Goal: Information Seeking & Learning: Learn about a topic

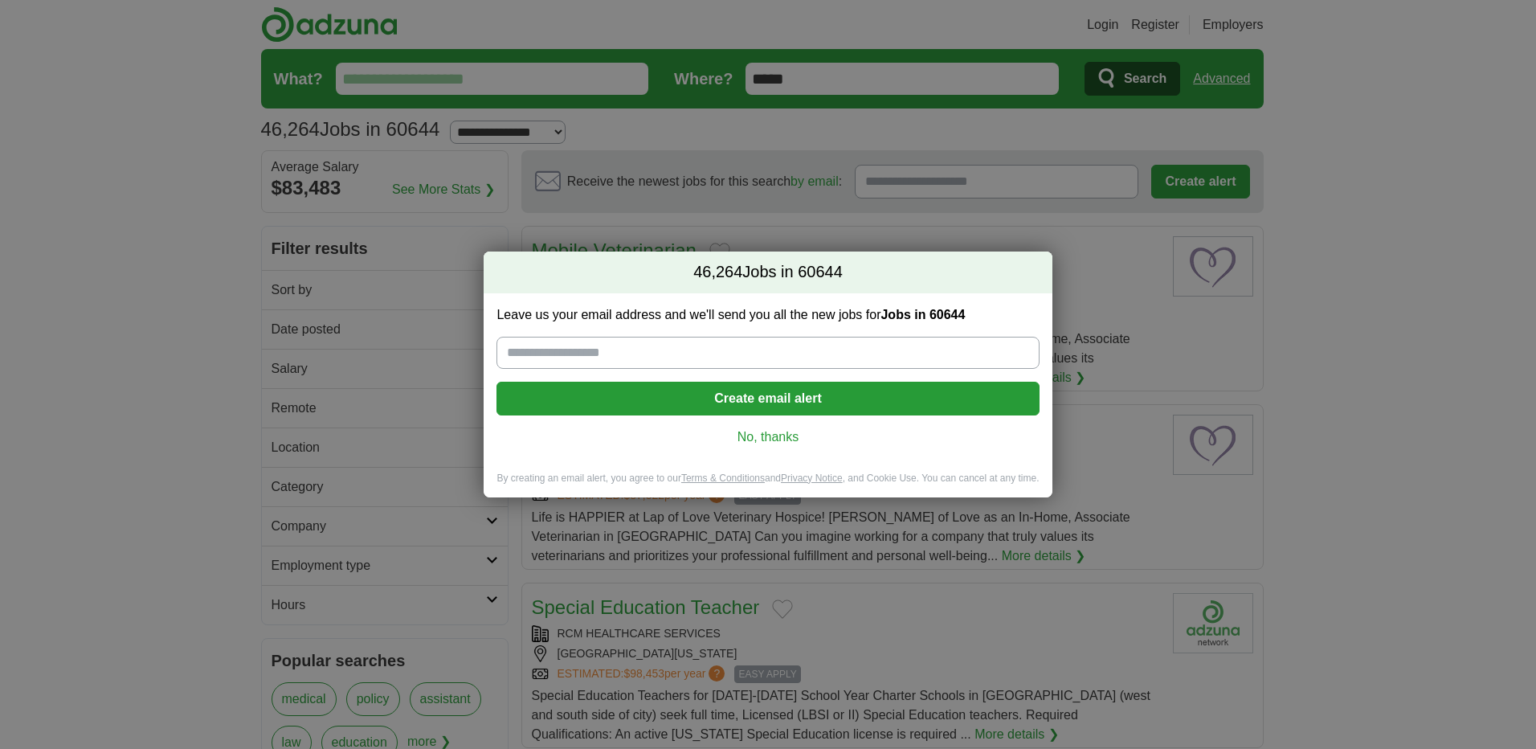
drag, startPoint x: 798, startPoint y: 439, endPoint x: 806, endPoint y: 435, distance: 8.7
click at [798, 438] on link "No, thanks" at bounding box center [767, 437] width 516 height 18
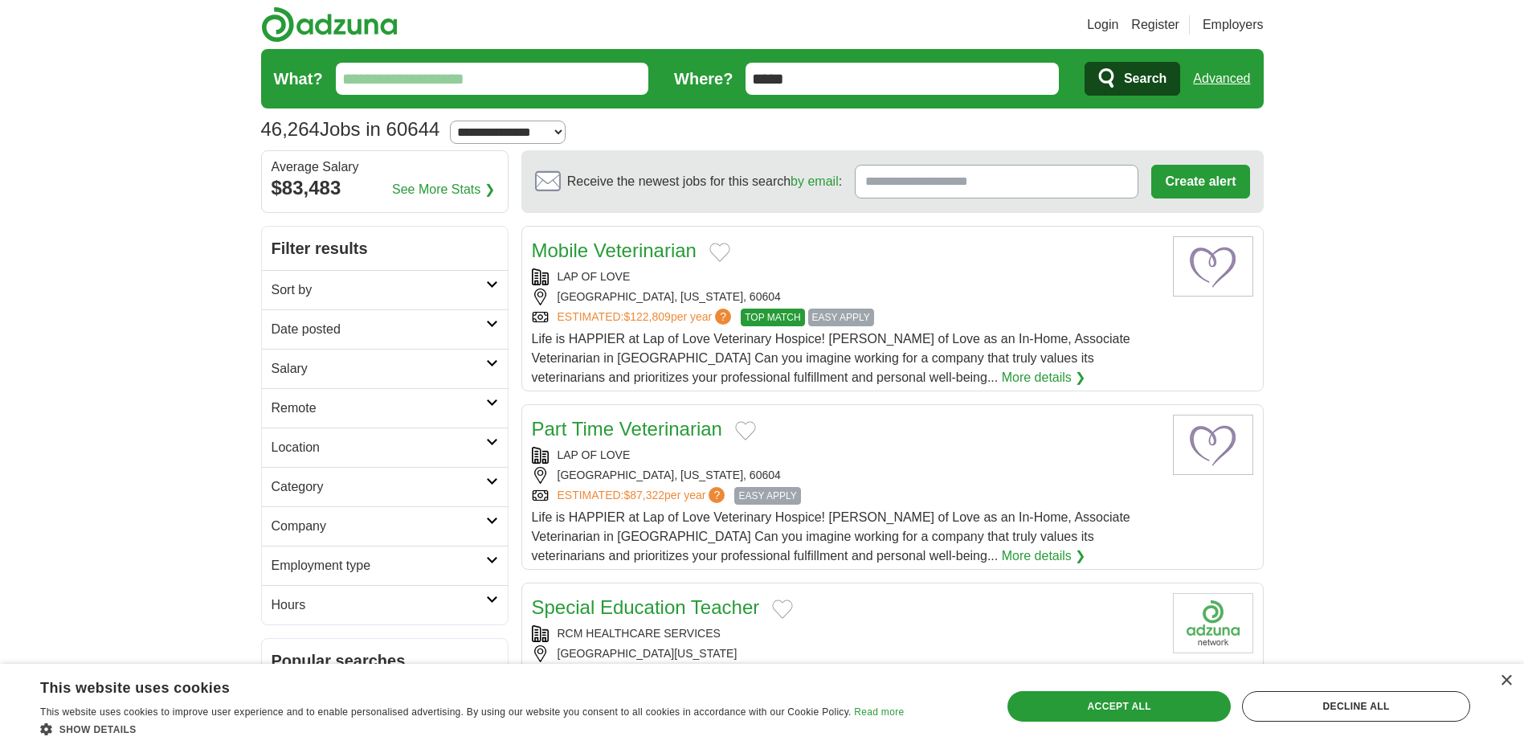
click at [507, 293] on link "Sort by" at bounding box center [385, 289] width 246 height 39
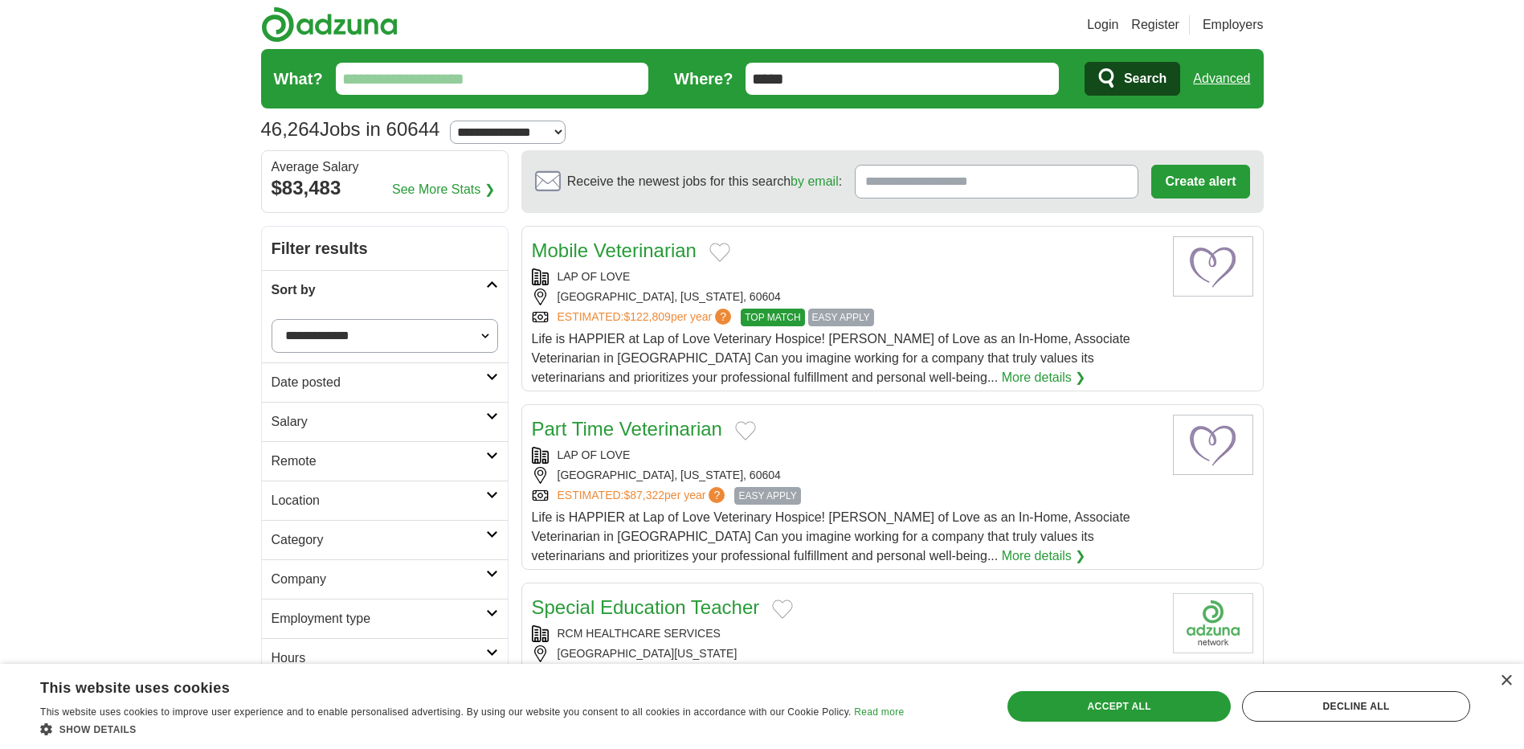
click at [439, 337] on select "**********" at bounding box center [384, 336] width 226 height 34
select select "**********"
click at [271, 319] on select "**********" at bounding box center [384, 336] width 226 height 34
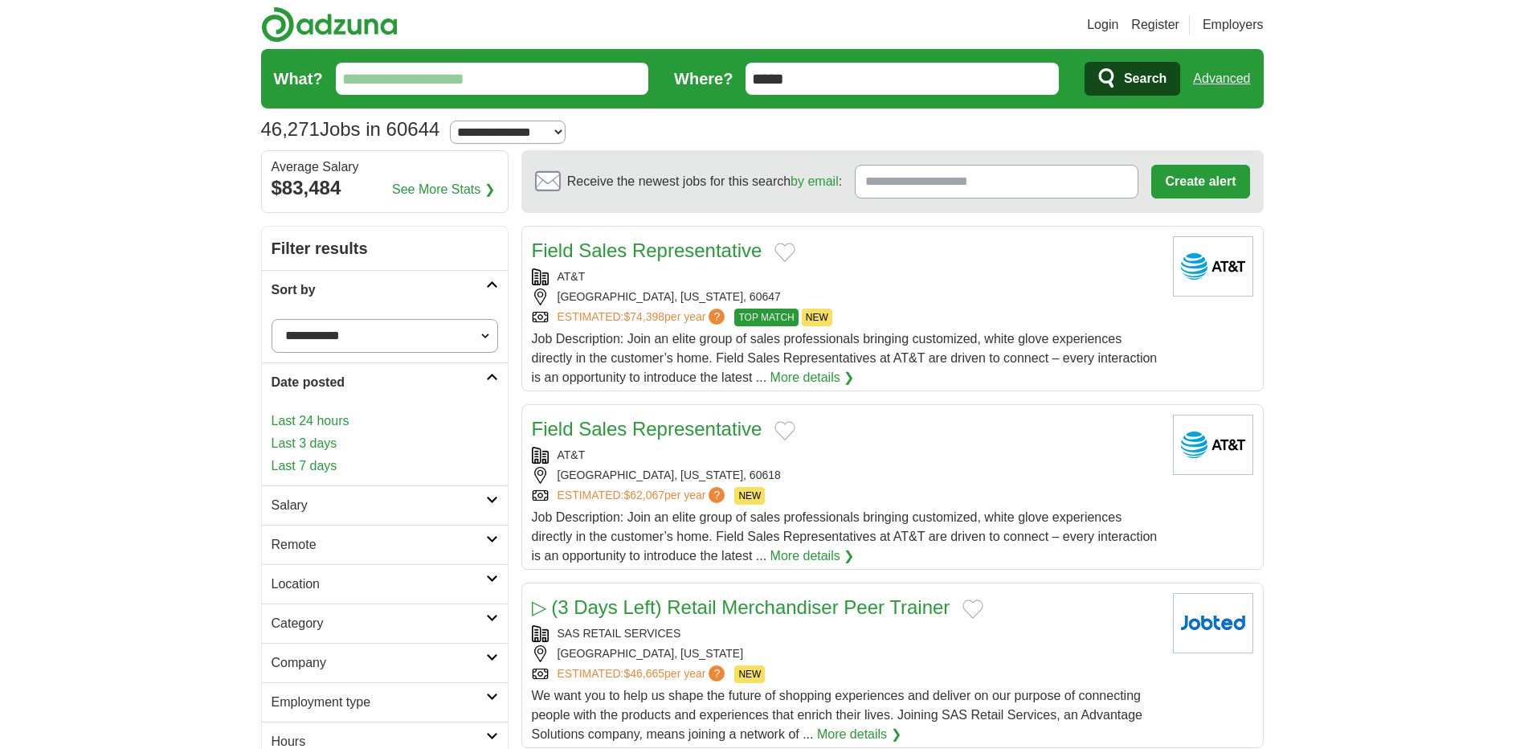
click at [412, 377] on h2 "Date posted" at bounding box center [378, 382] width 214 height 19
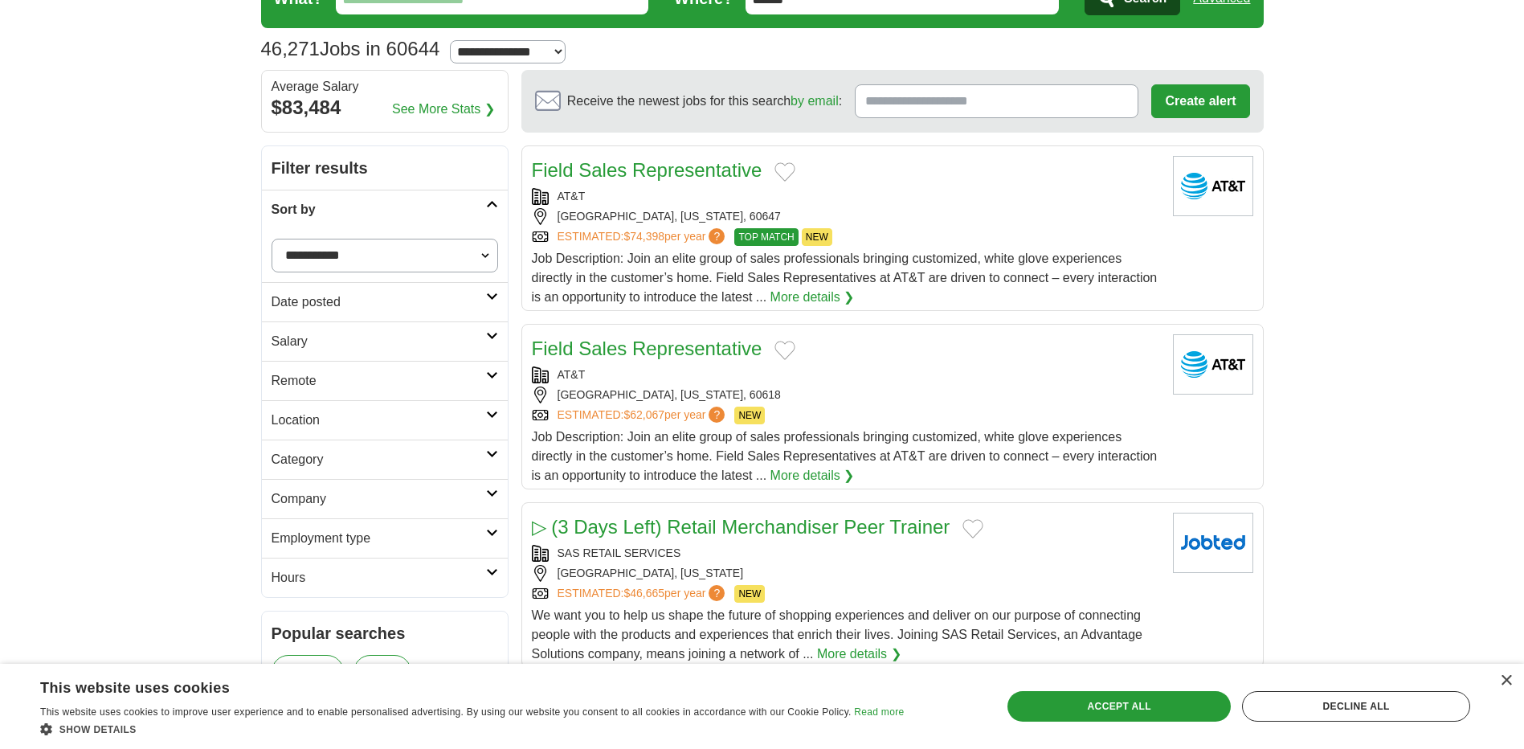
scroll to position [161, 0]
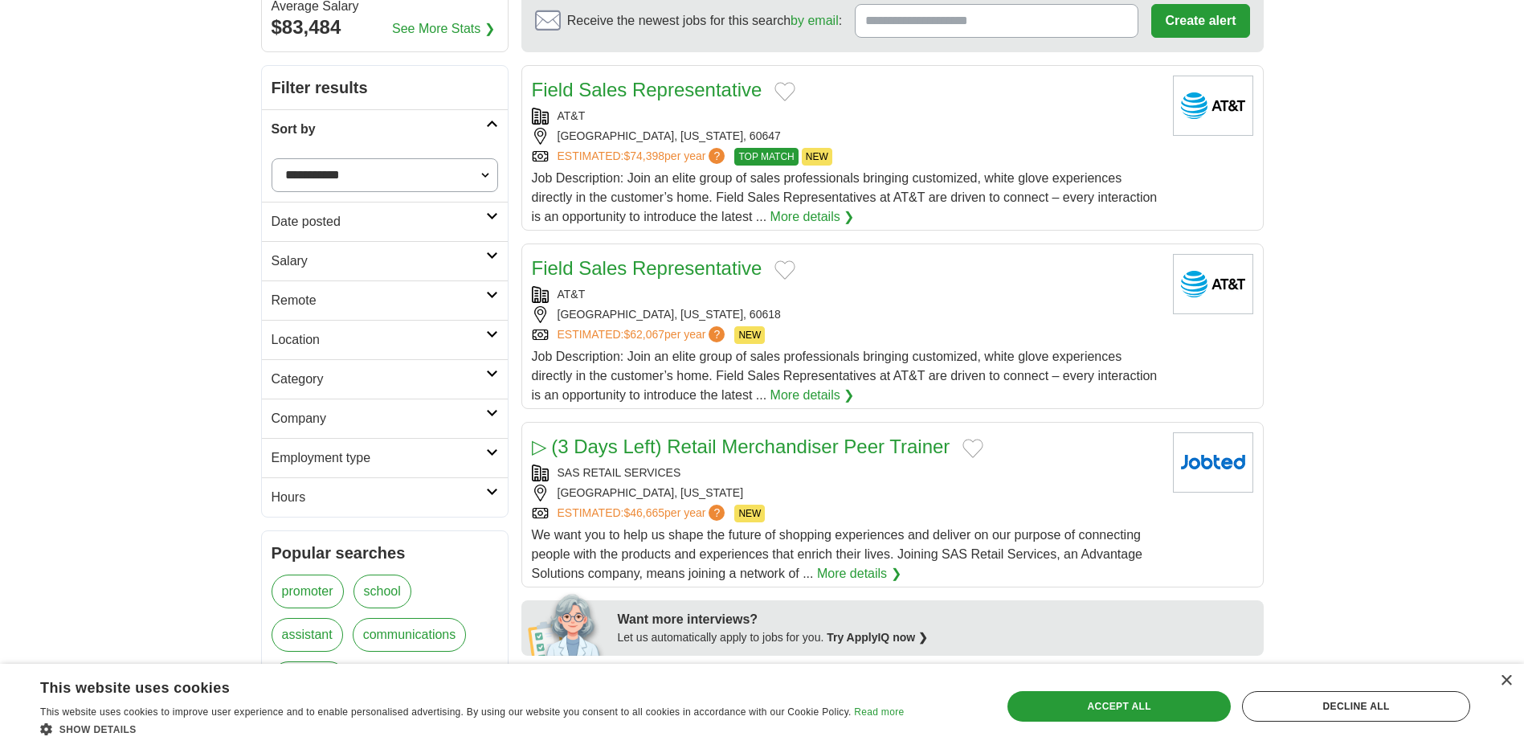
click at [462, 345] on h2 "Location" at bounding box center [378, 339] width 214 height 19
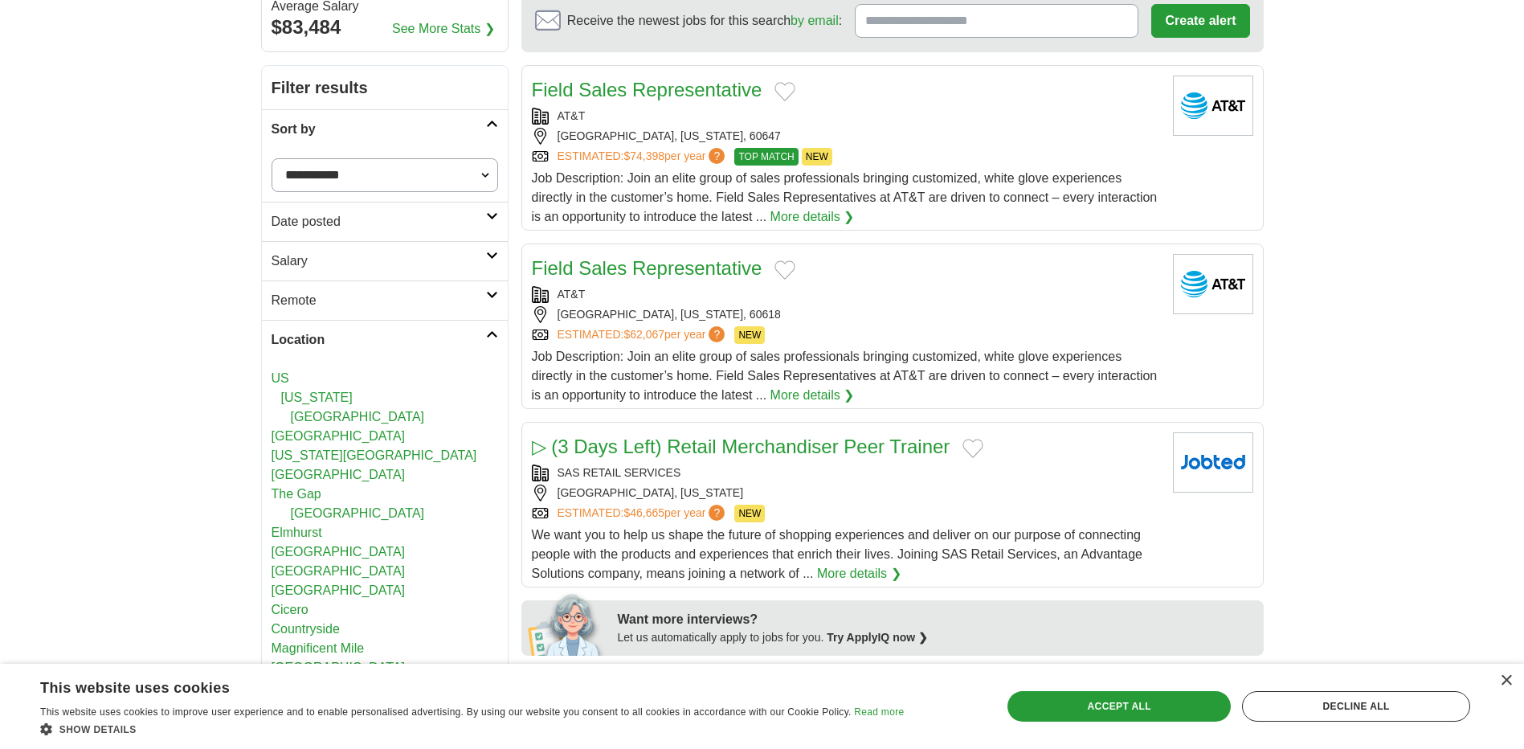
click at [318, 418] on link "[GEOGRAPHIC_DATA]" at bounding box center [358, 417] width 134 height 14
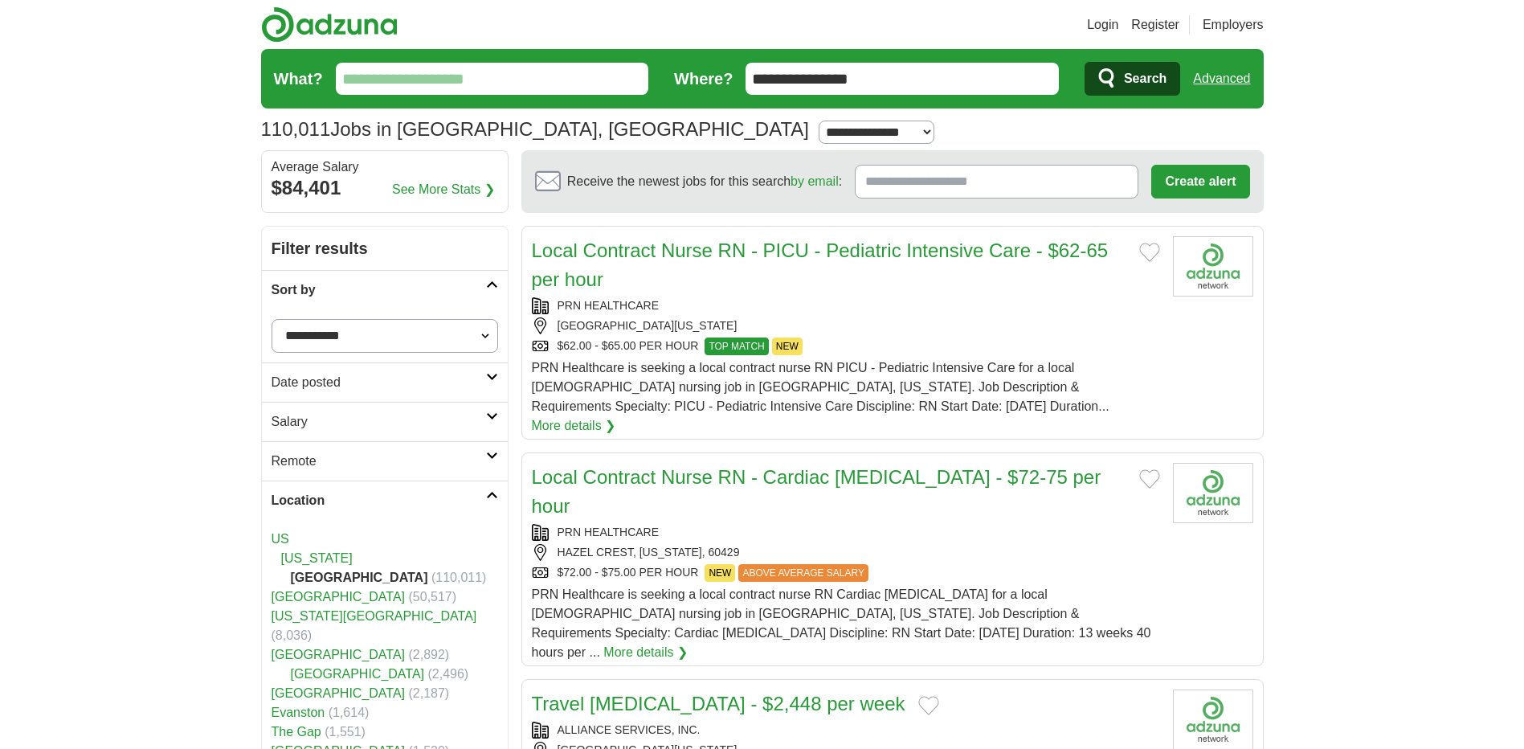
click at [421, 340] on select "**********" at bounding box center [384, 336] width 226 height 34
click at [390, 330] on select "**********" at bounding box center [384, 336] width 226 height 34
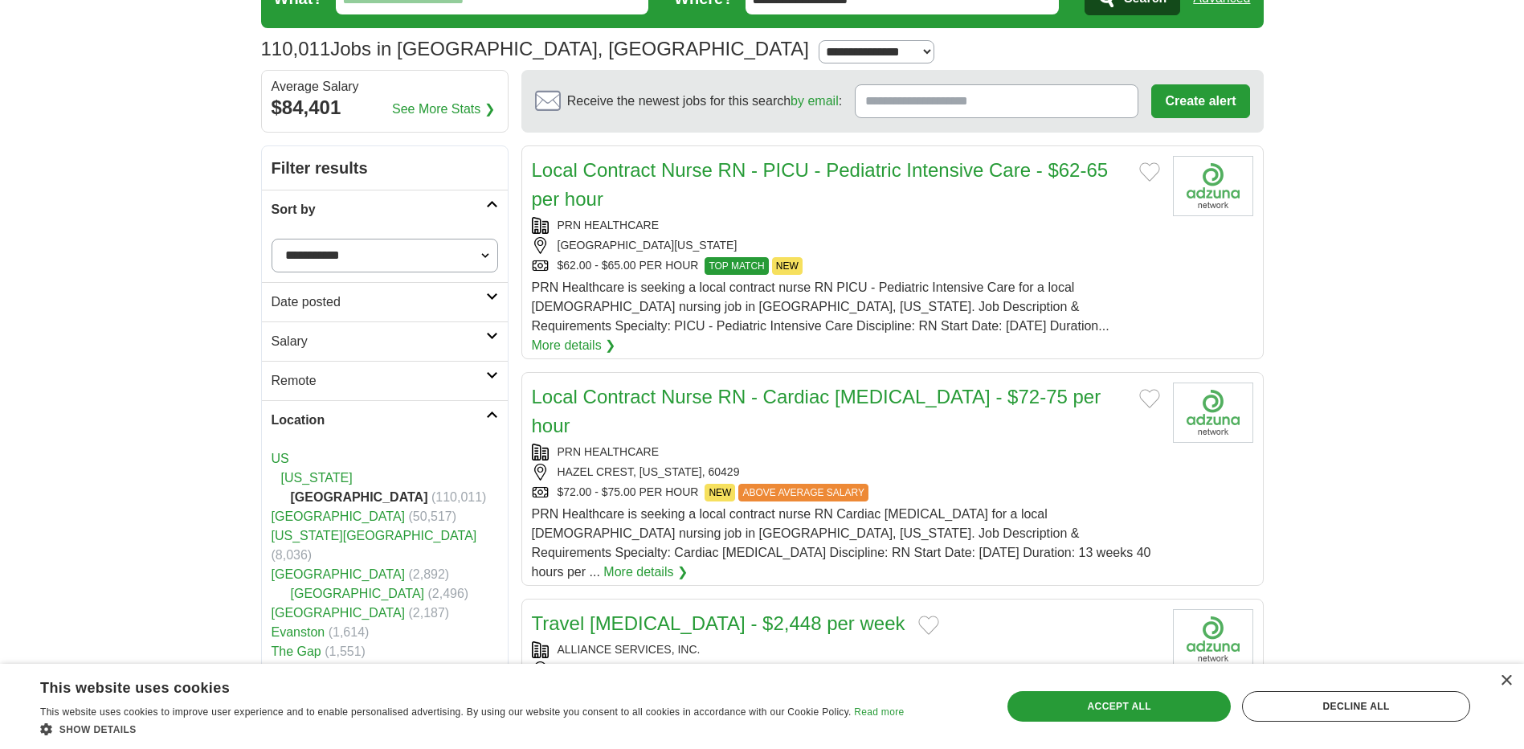
click at [289, 516] on link "[GEOGRAPHIC_DATA]" at bounding box center [338, 516] width 134 height 14
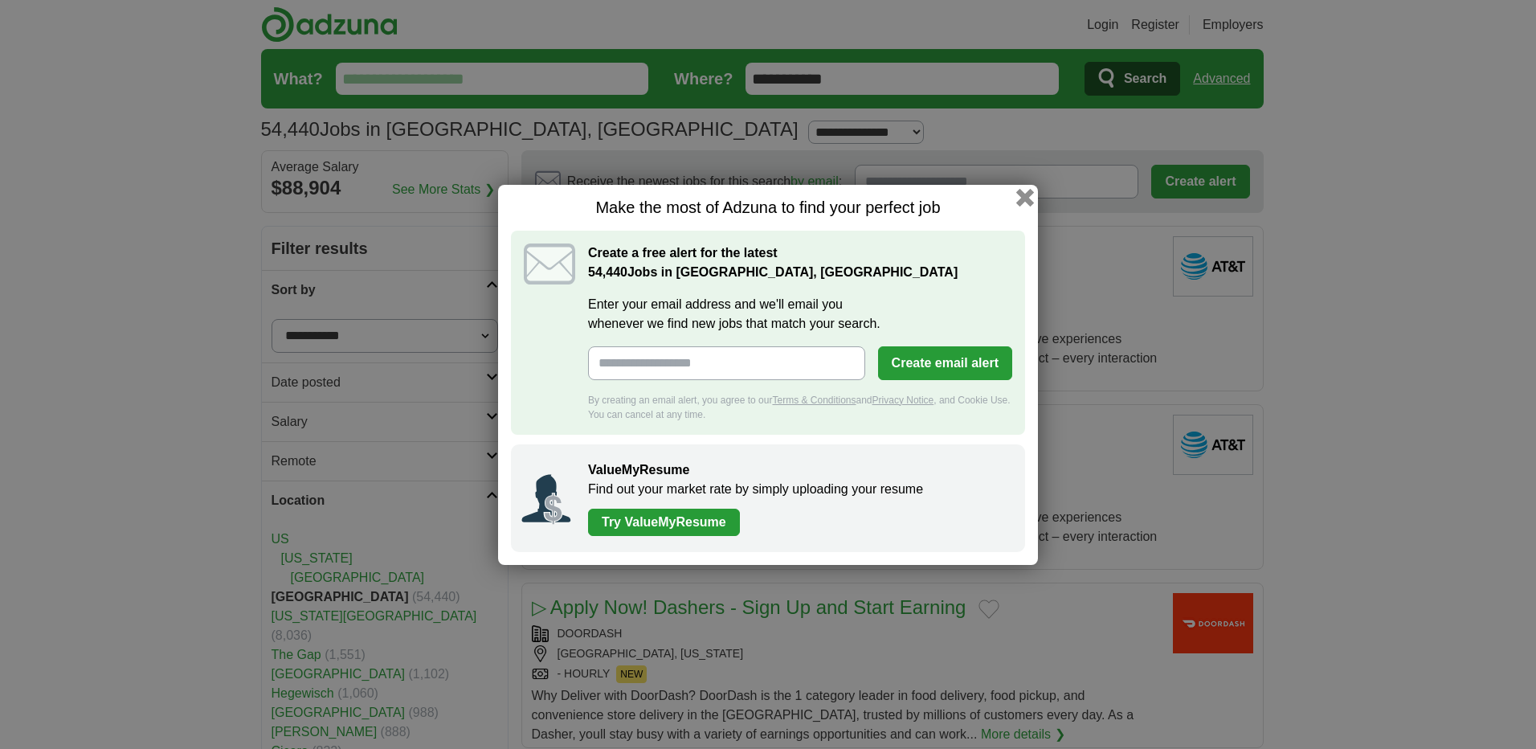
click at [1022, 200] on button "button" at bounding box center [1025, 197] width 18 height 18
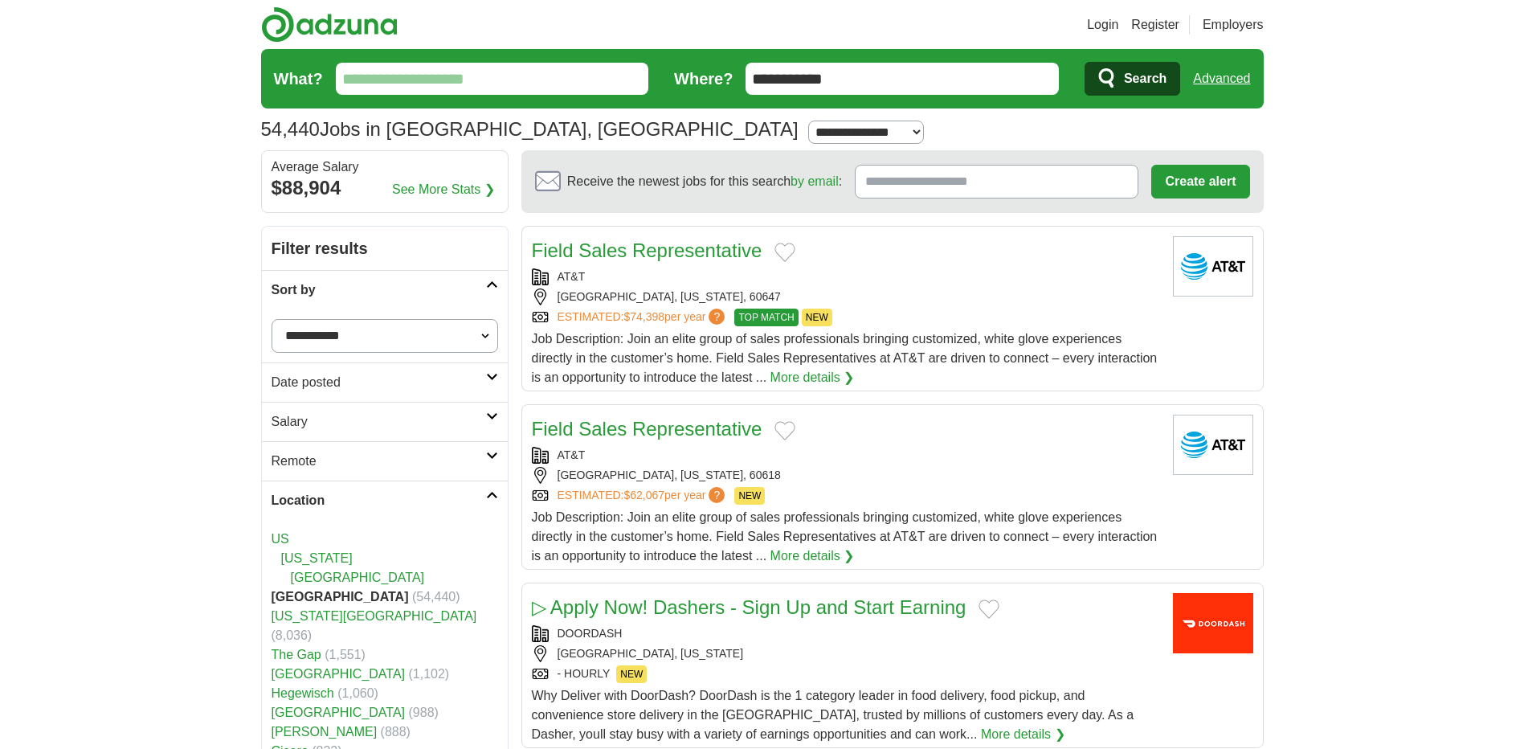
scroll to position [80, 0]
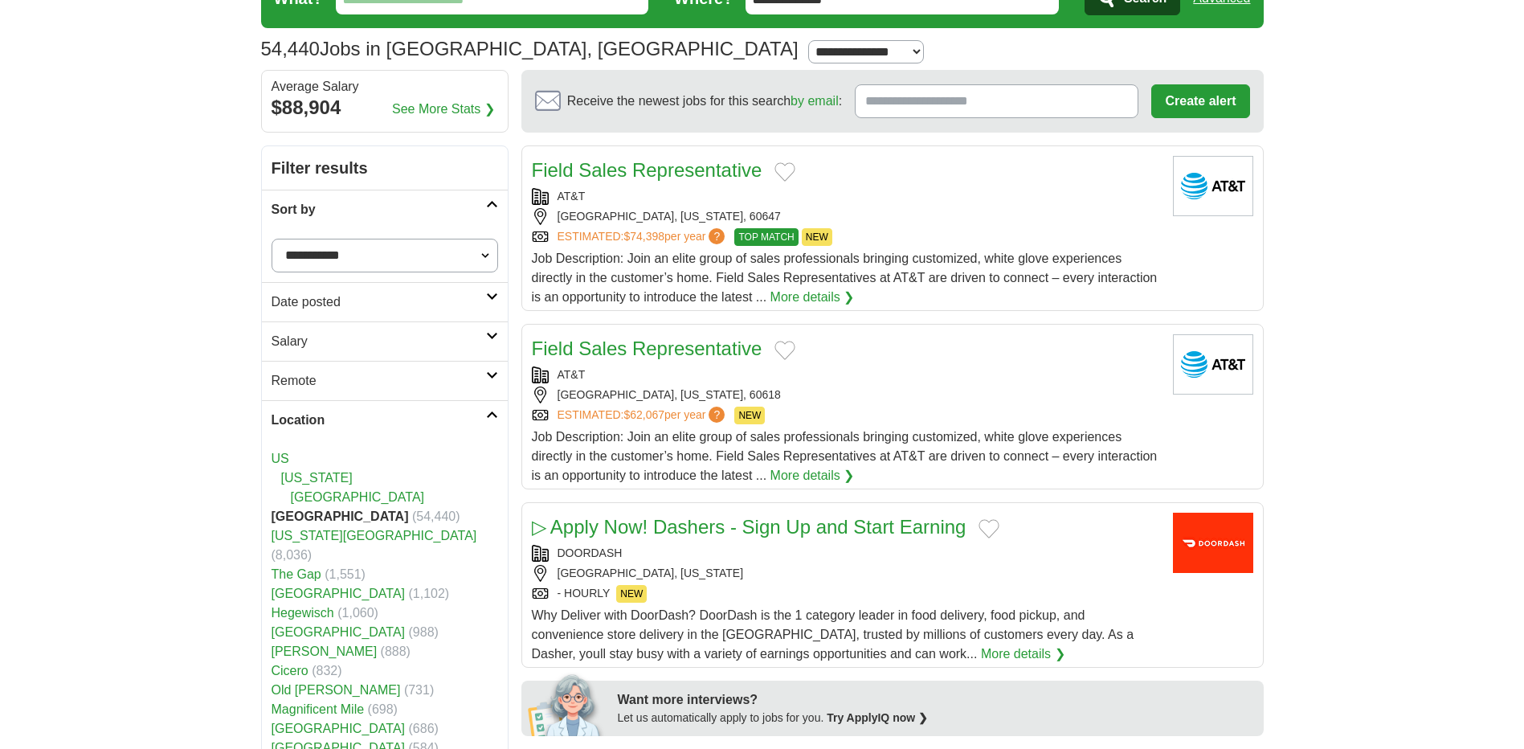
click at [485, 417] on h2 "Location" at bounding box center [378, 419] width 214 height 19
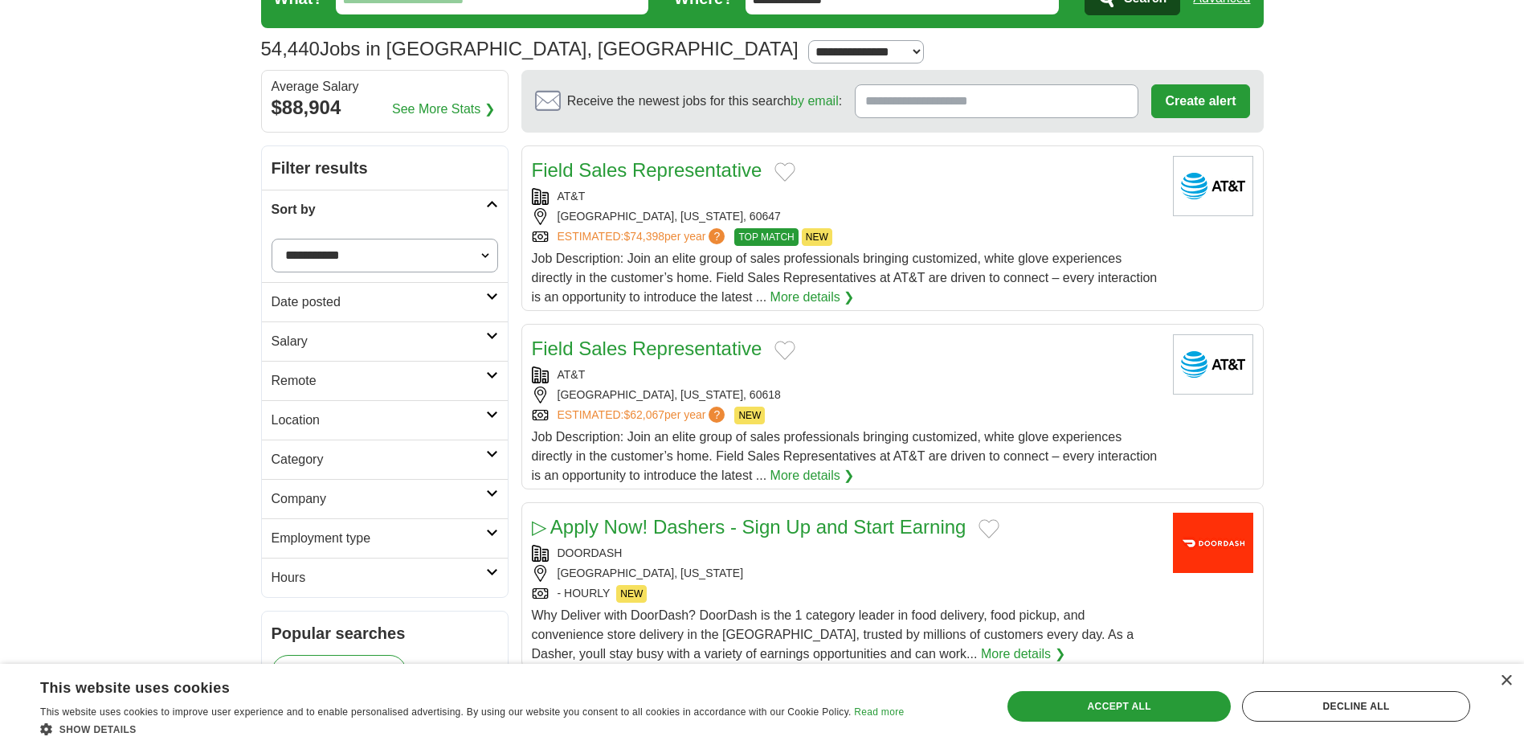
click at [487, 448] on link "Category" at bounding box center [385, 458] width 246 height 39
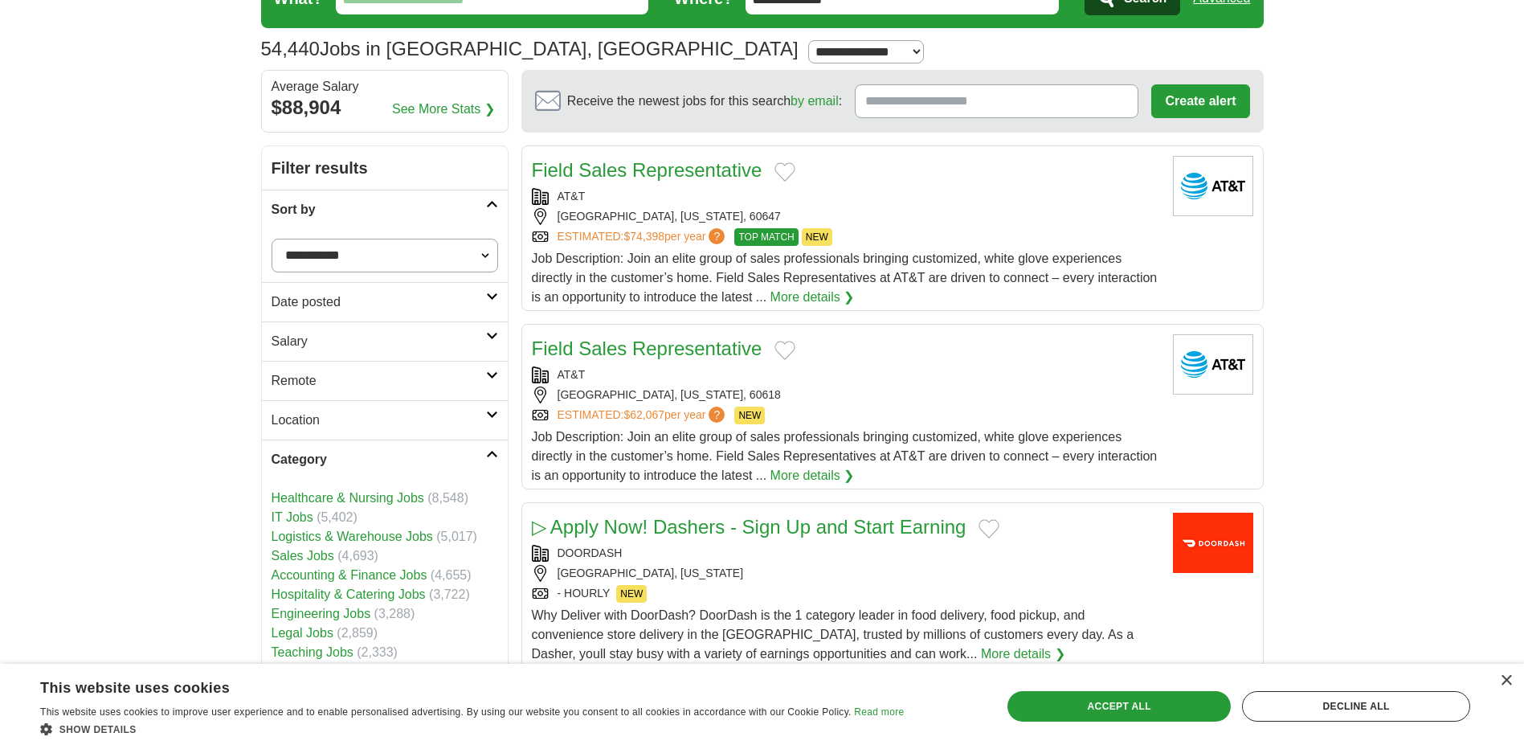
click at [485, 451] on h2 "Category" at bounding box center [378, 459] width 214 height 19
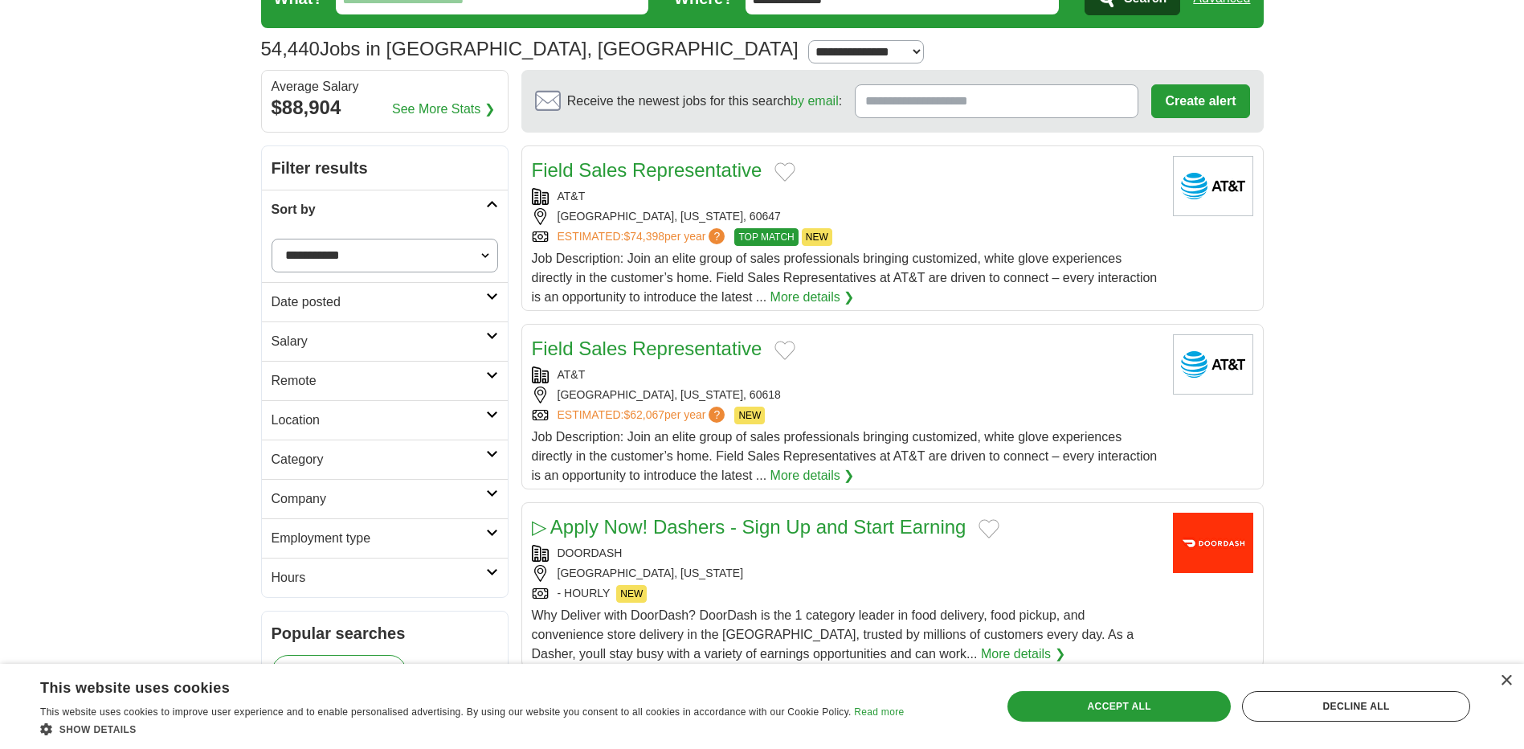
click at [488, 451] on icon at bounding box center [492, 454] width 12 height 8
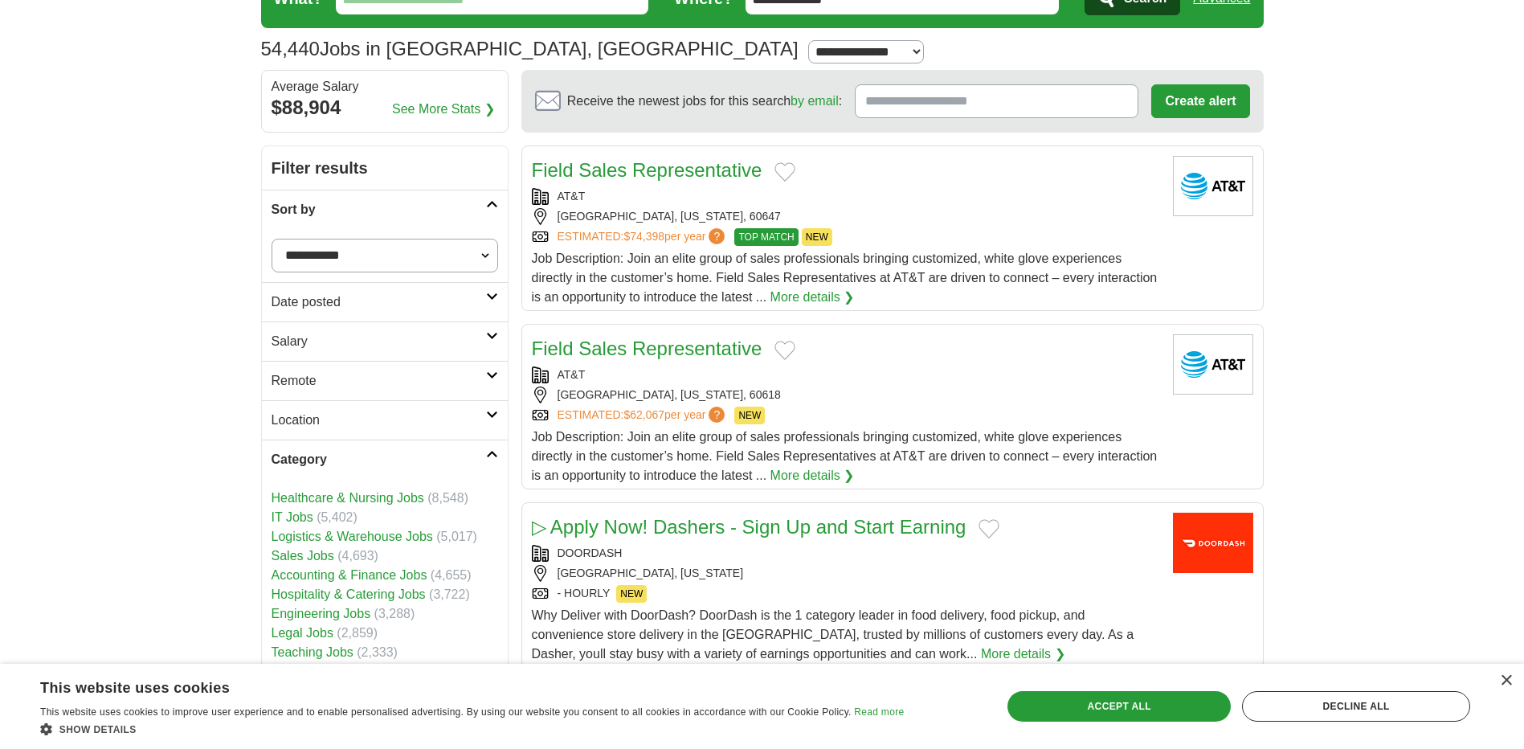
scroll to position [161, 0]
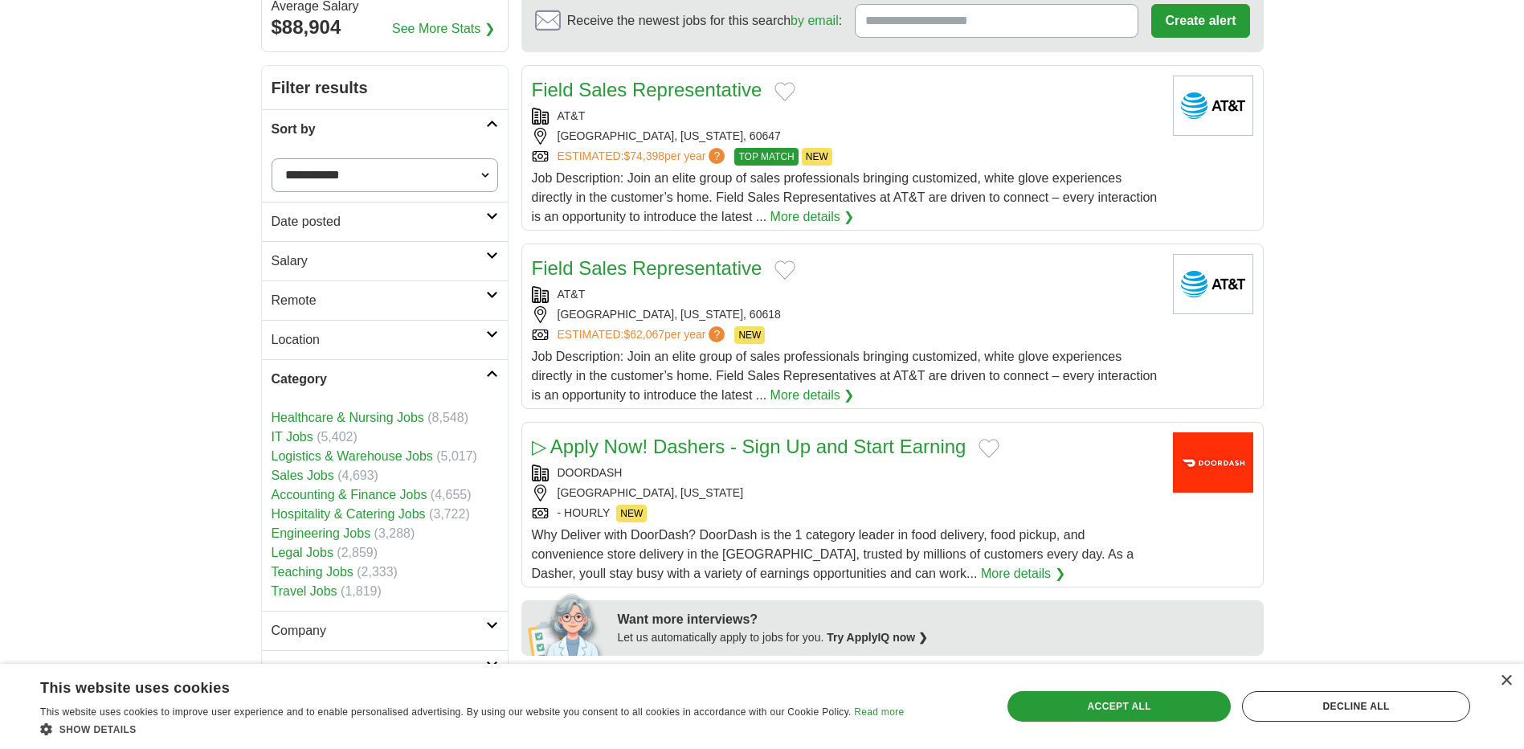
click at [489, 375] on icon at bounding box center [492, 373] width 12 height 8
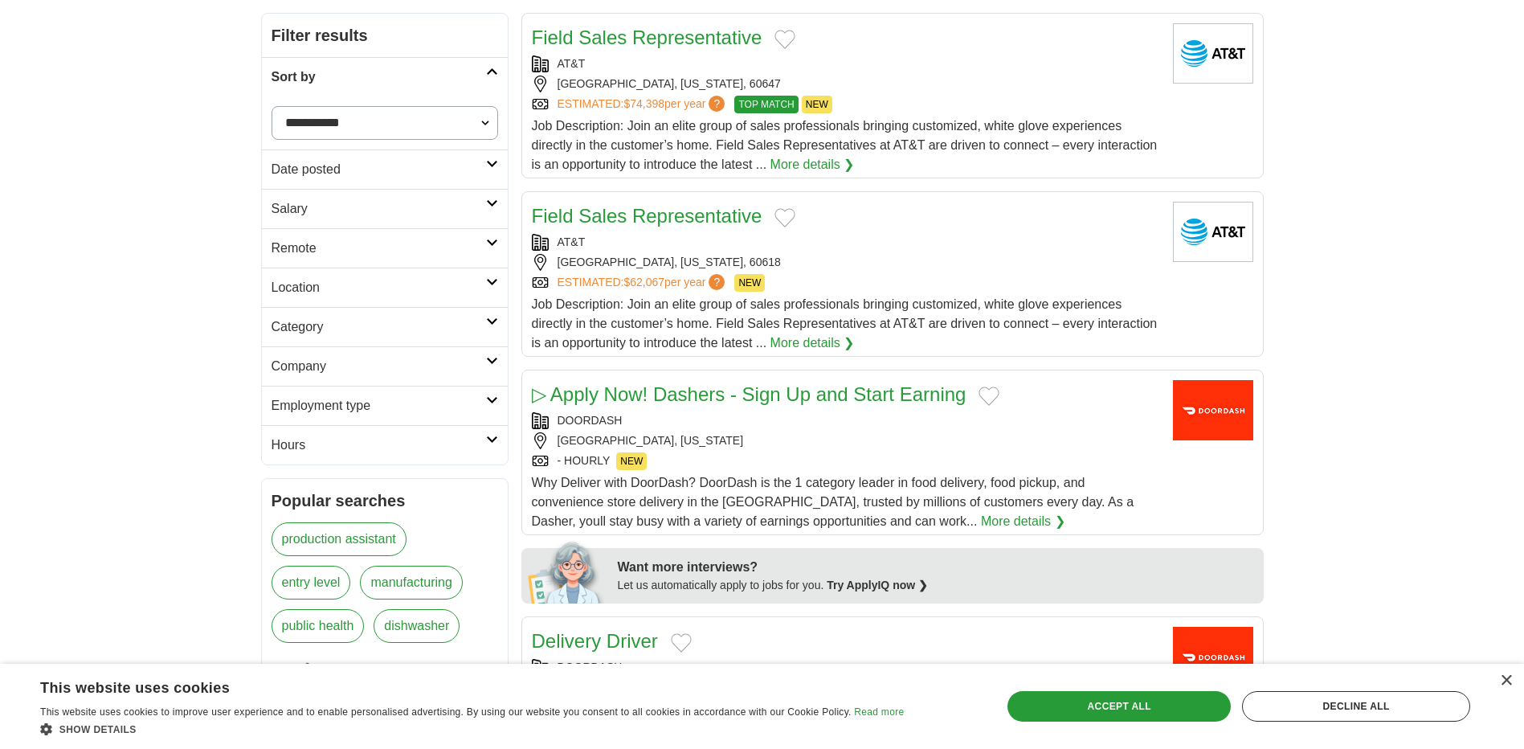
scroll to position [241, 0]
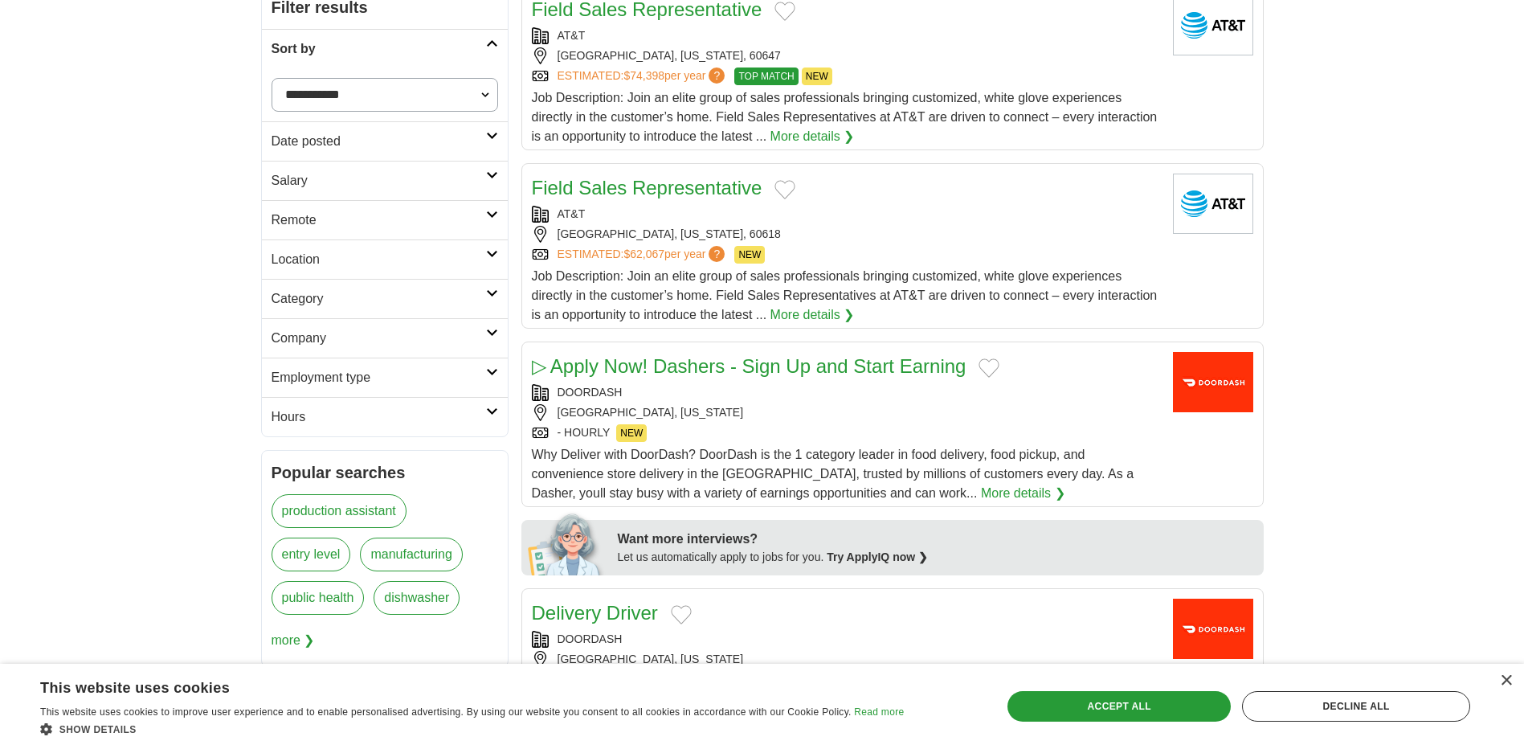
click at [483, 385] on h2 "Employment type" at bounding box center [378, 377] width 214 height 19
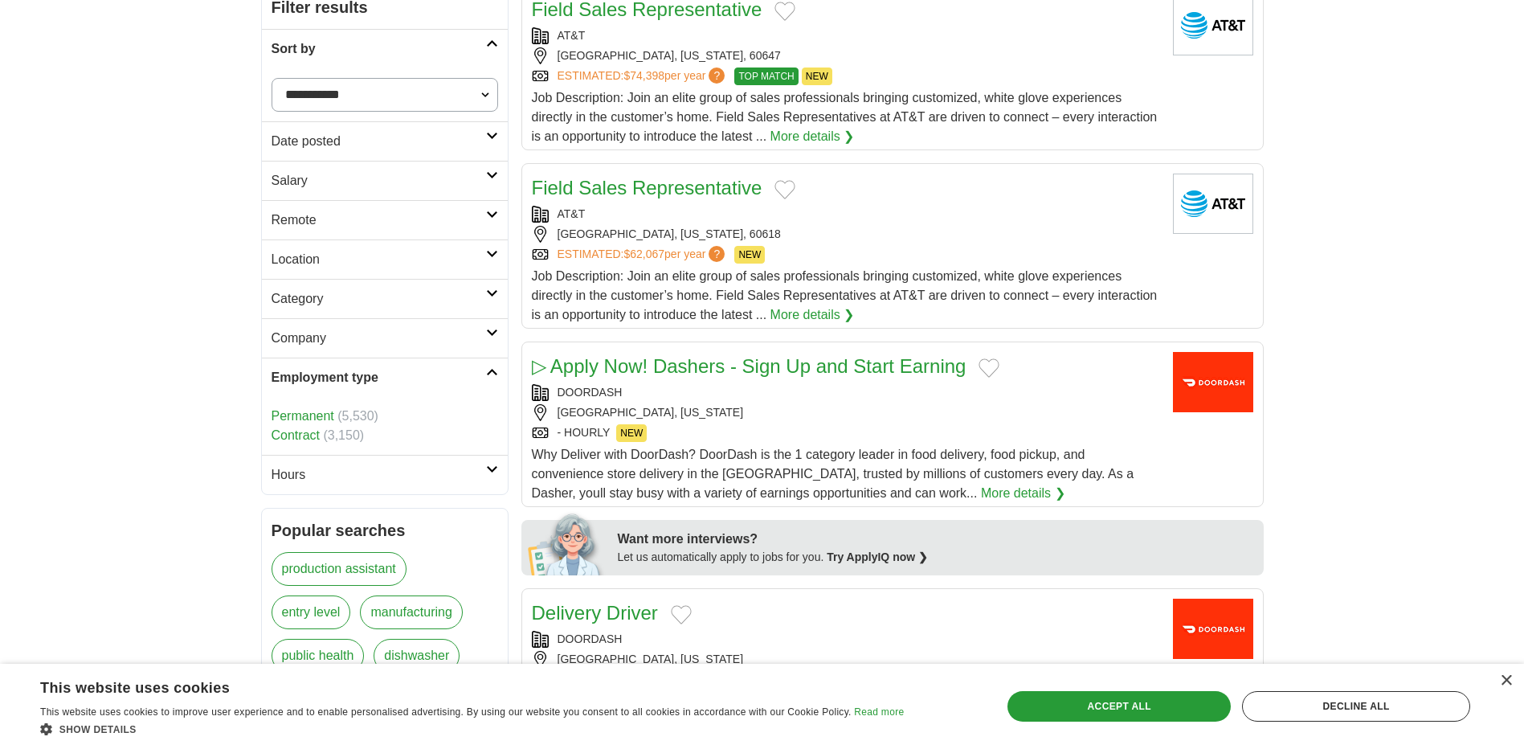
click at [484, 381] on h2 "Employment type" at bounding box center [378, 377] width 214 height 19
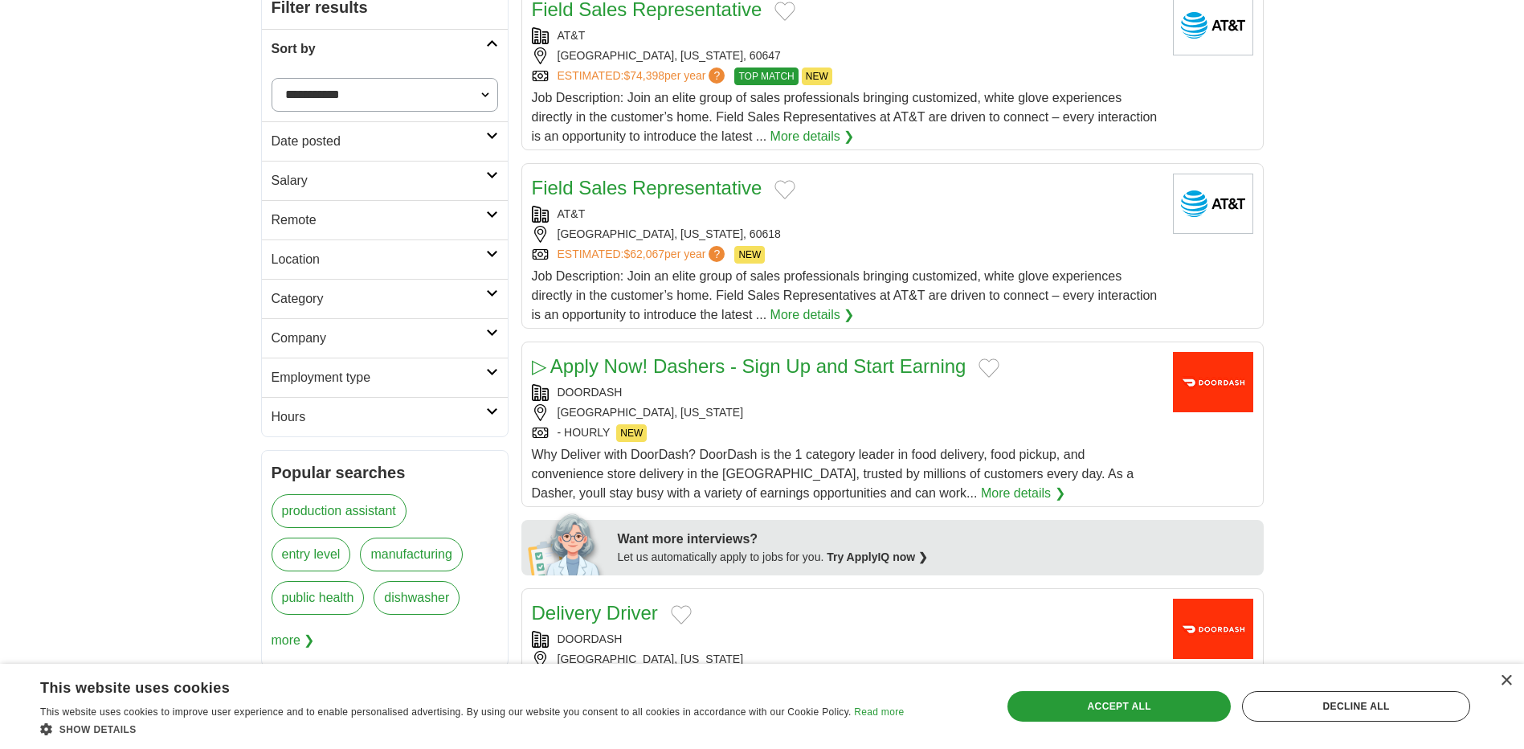
click at [480, 407] on h2 "Hours" at bounding box center [378, 416] width 214 height 19
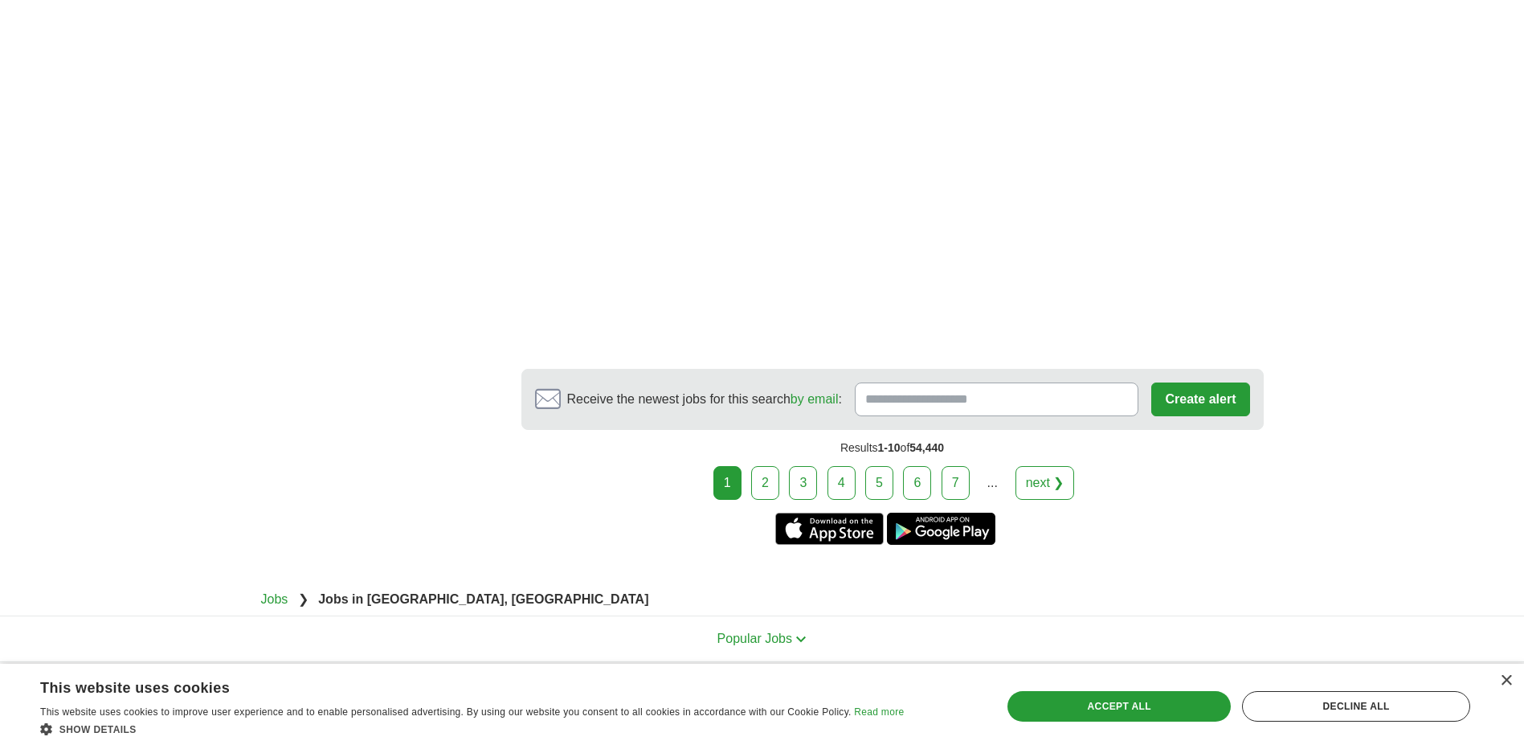
scroll to position [2650, 0]
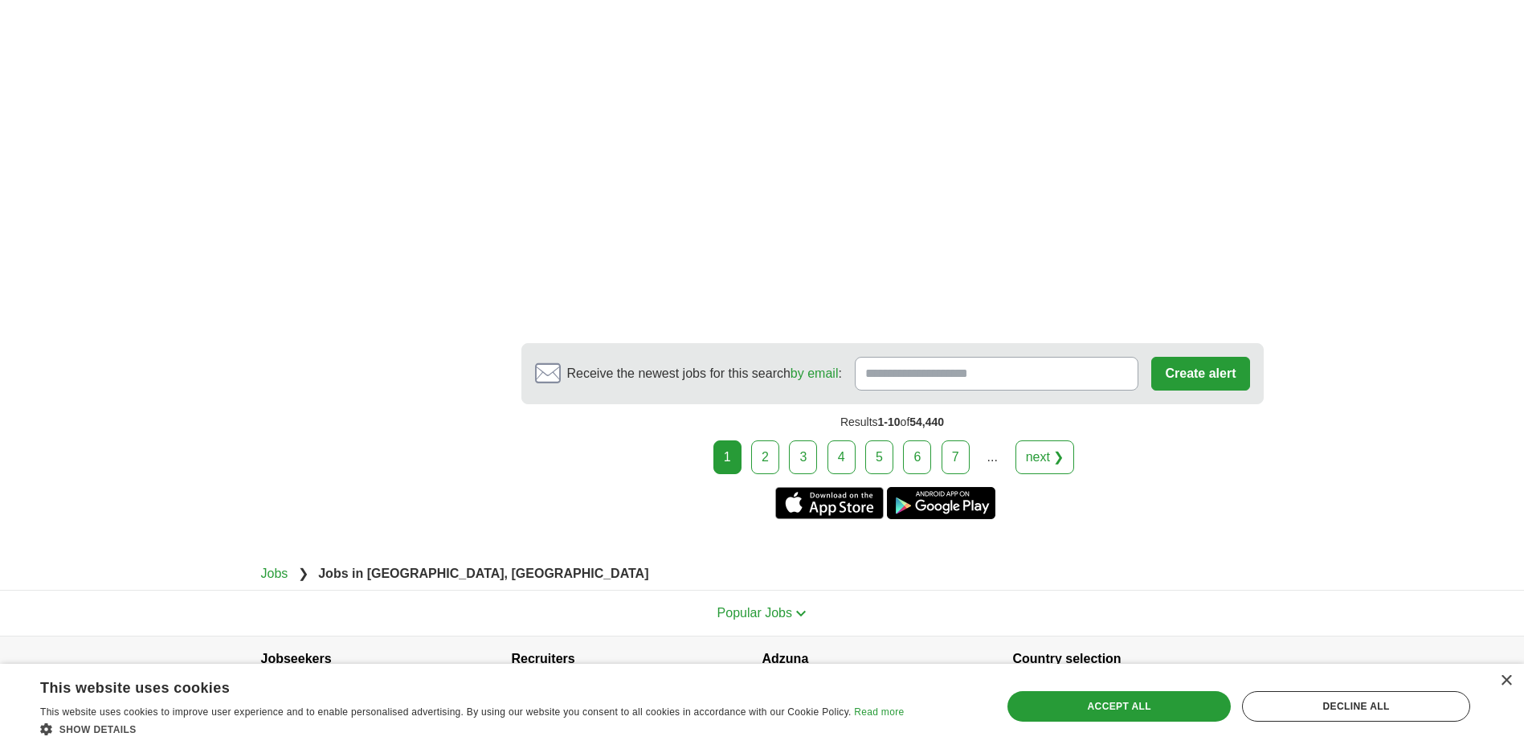
click at [757, 470] on link "2" at bounding box center [765, 457] width 28 height 34
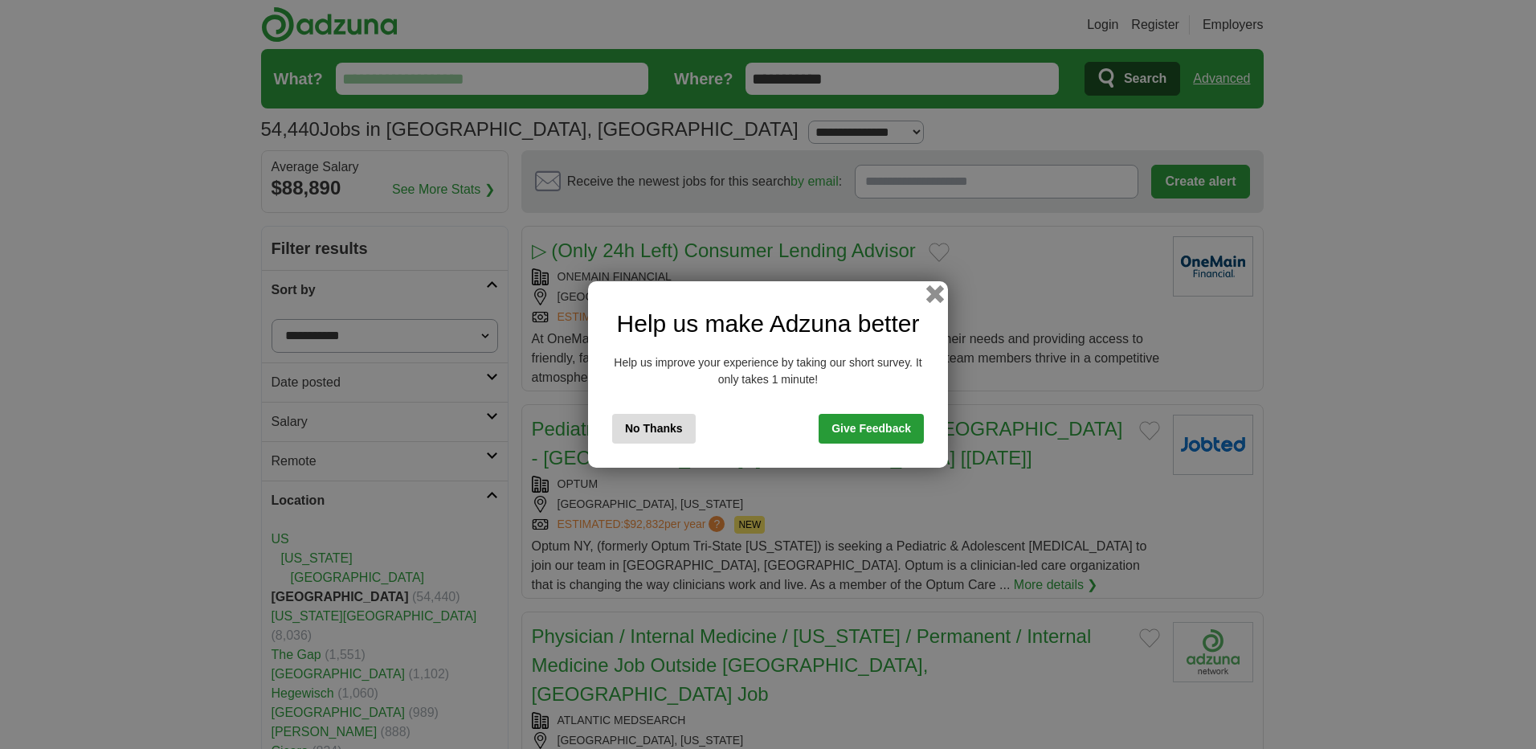
click at [941, 288] on button "button" at bounding box center [935, 294] width 18 height 18
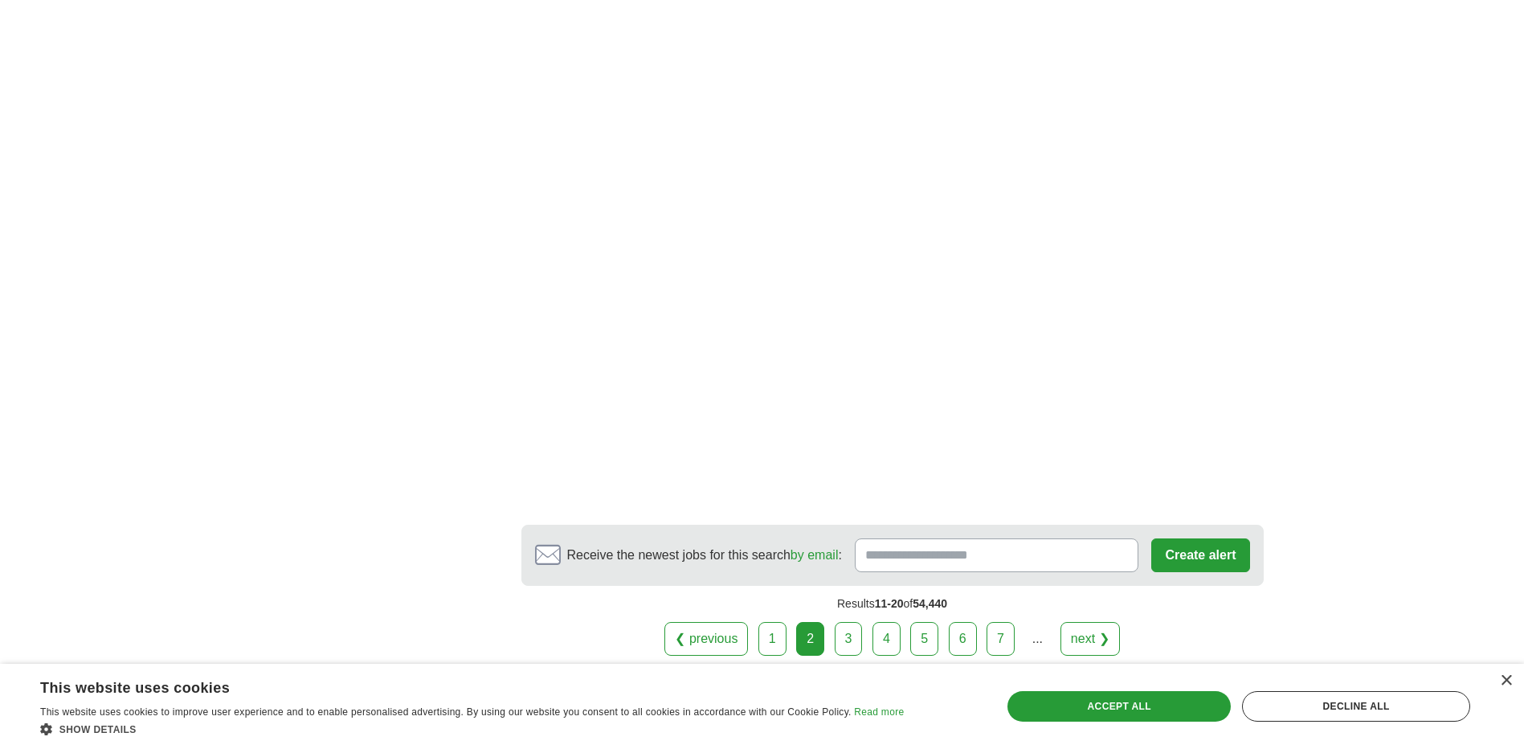
scroll to position [2891, 0]
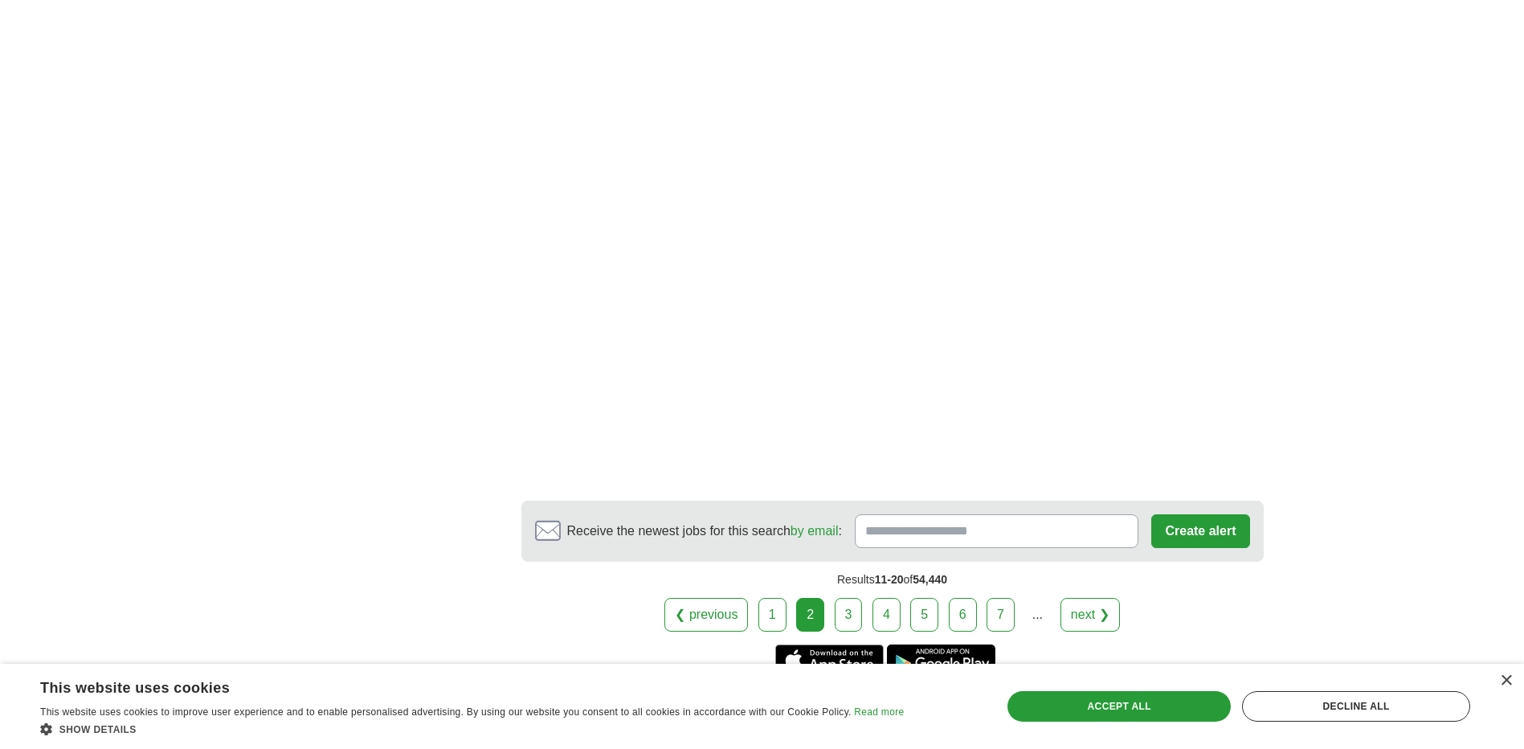
click at [830, 598] on div "❮ previous 1 2 3 4 5 6 7 ... next ❯" at bounding box center [892, 615] width 742 height 34
drag, startPoint x: 830, startPoint y: 462, endPoint x: 839, endPoint y: 470, distance: 11.9
click at [839, 598] on link "3" at bounding box center [848, 615] width 28 height 34
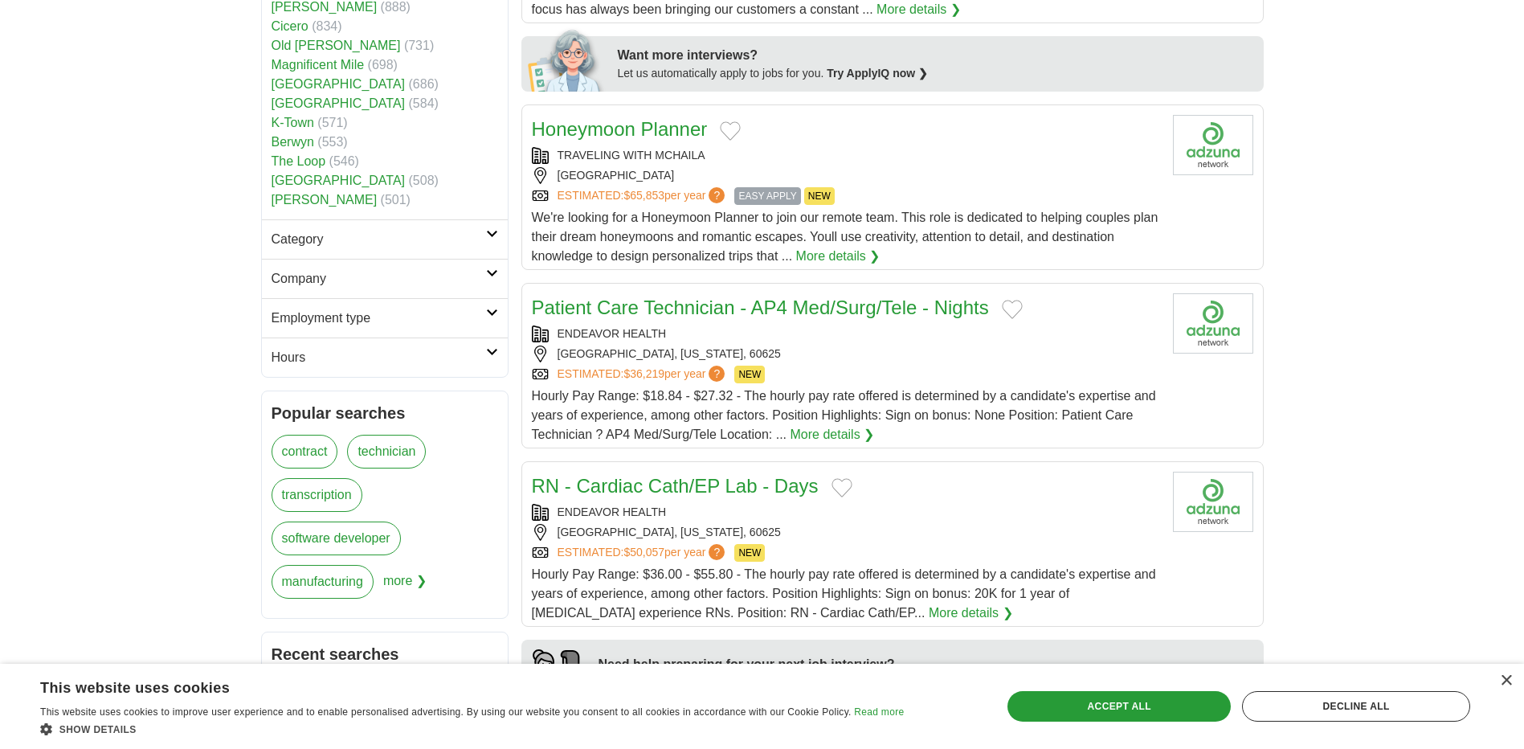
scroll to position [723, 0]
click at [372, 349] on h2 "Hours" at bounding box center [378, 358] width 214 height 19
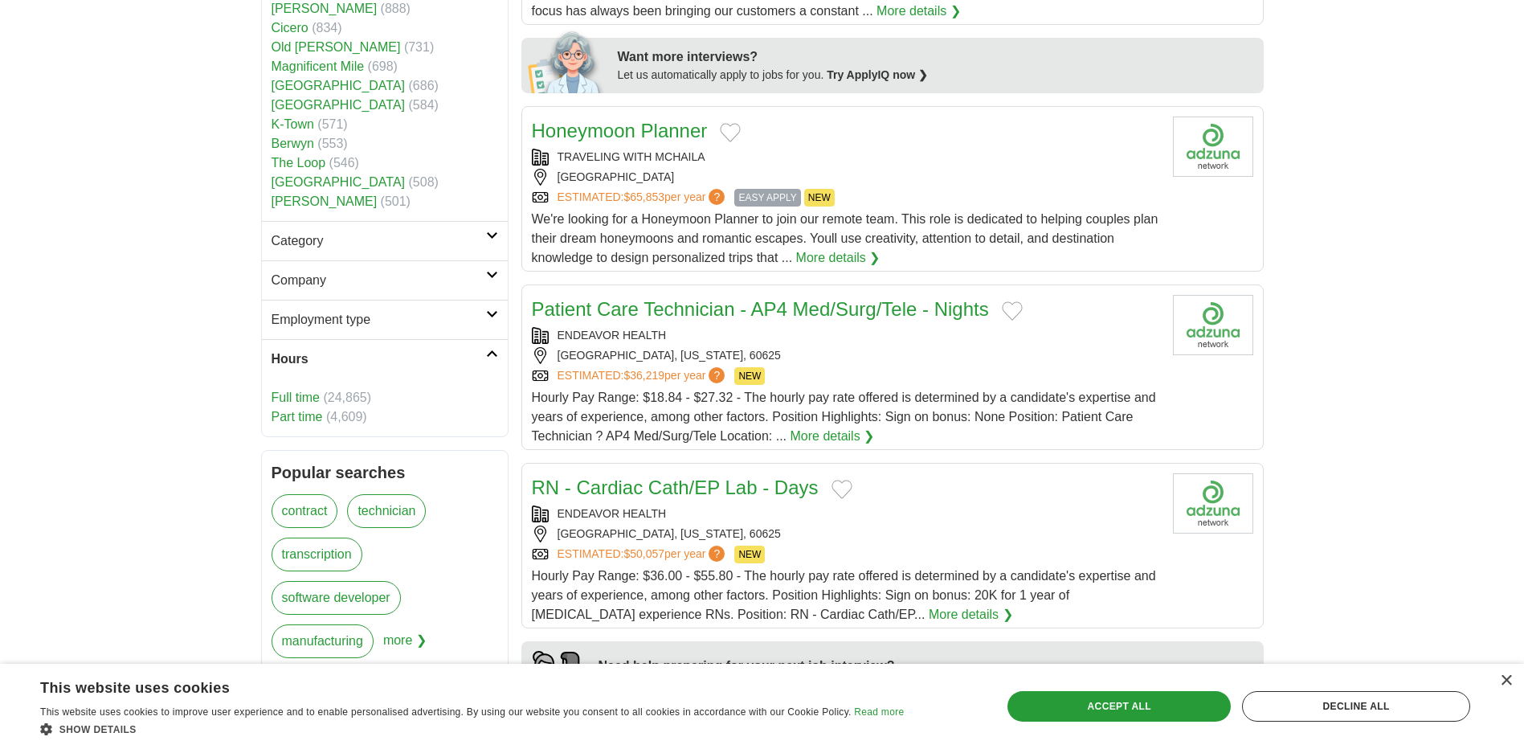
click at [291, 390] on link "Full time" at bounding box center [295, 397] width 48 height 14
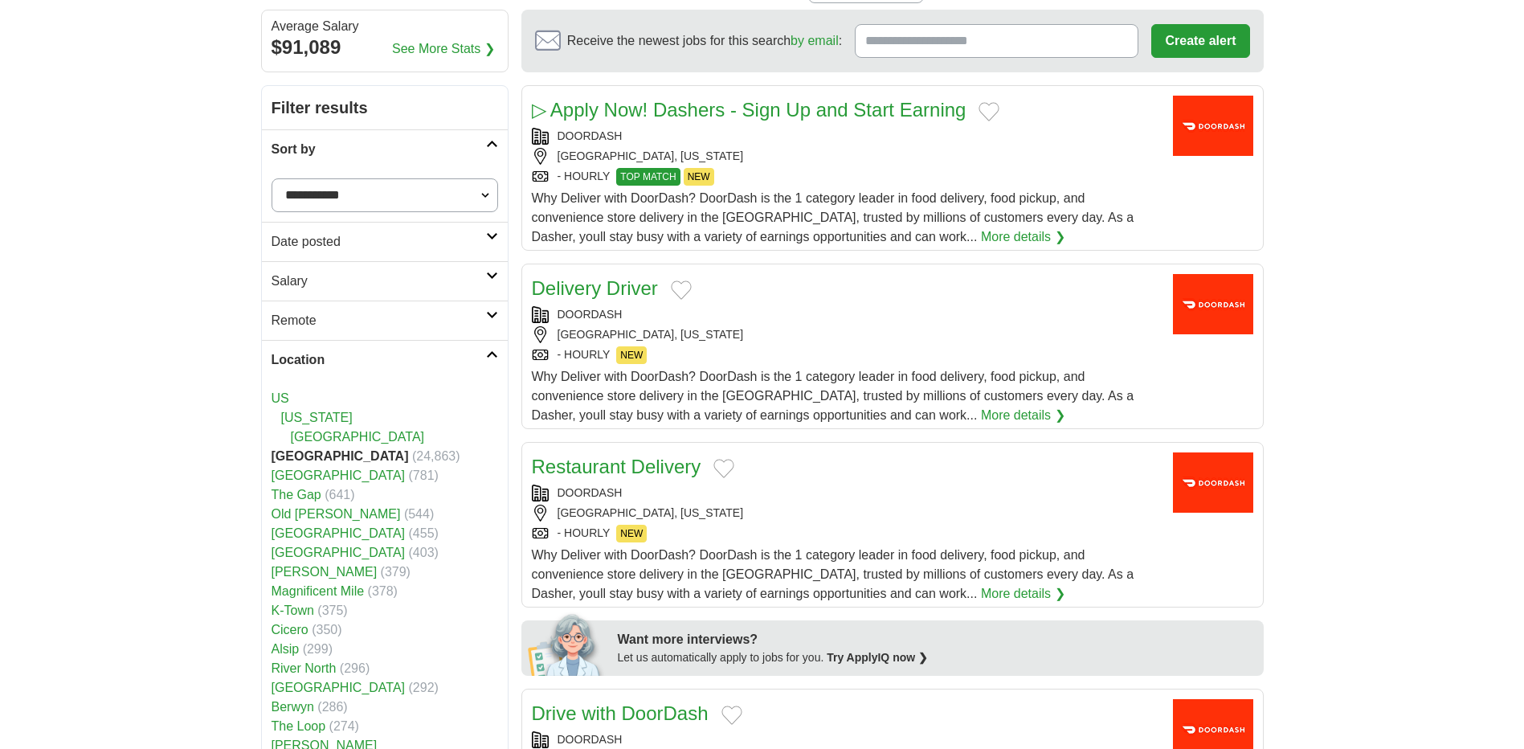
scroll to position [241, 0]
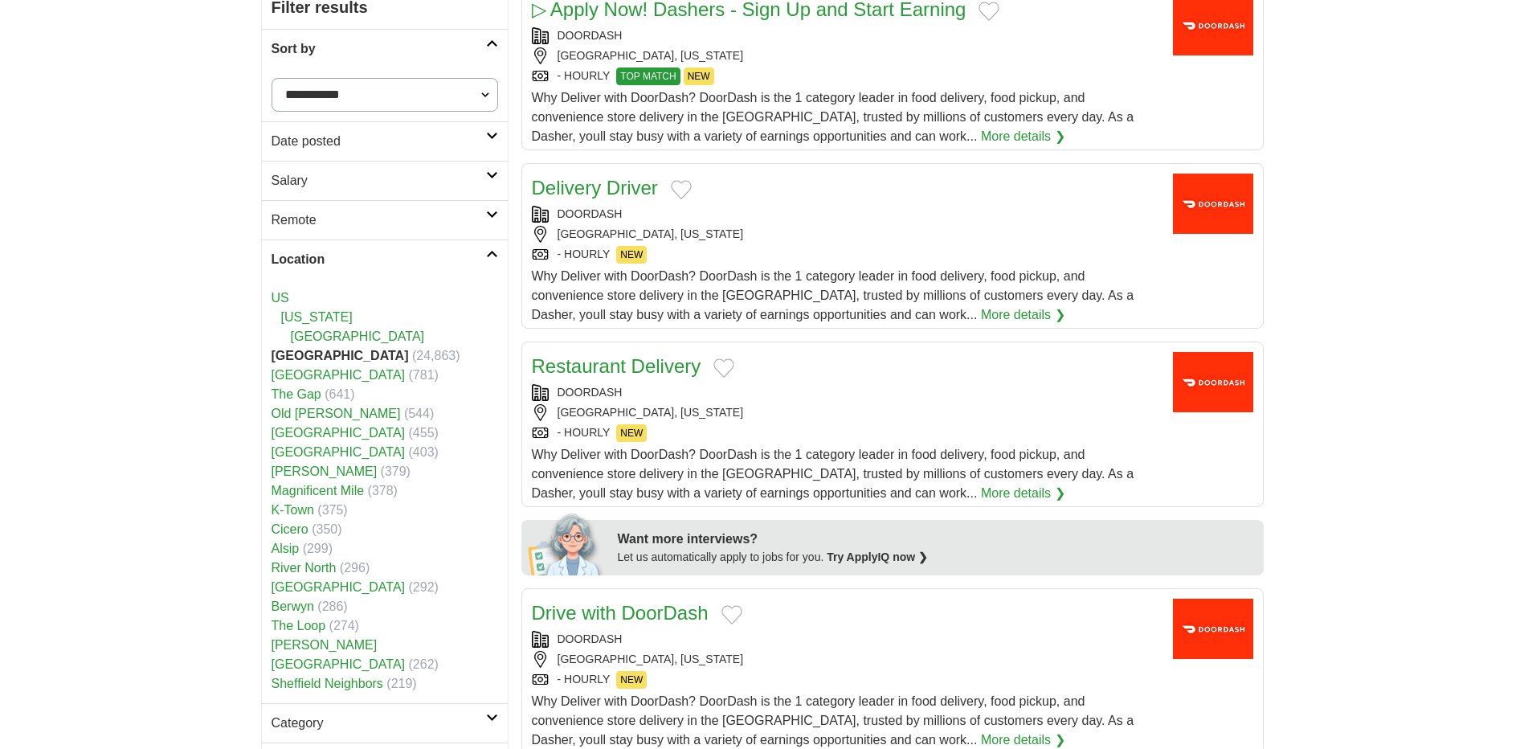
click at [480, 249] on link "Location" at bounding box center [385, 258] width 246 height 39
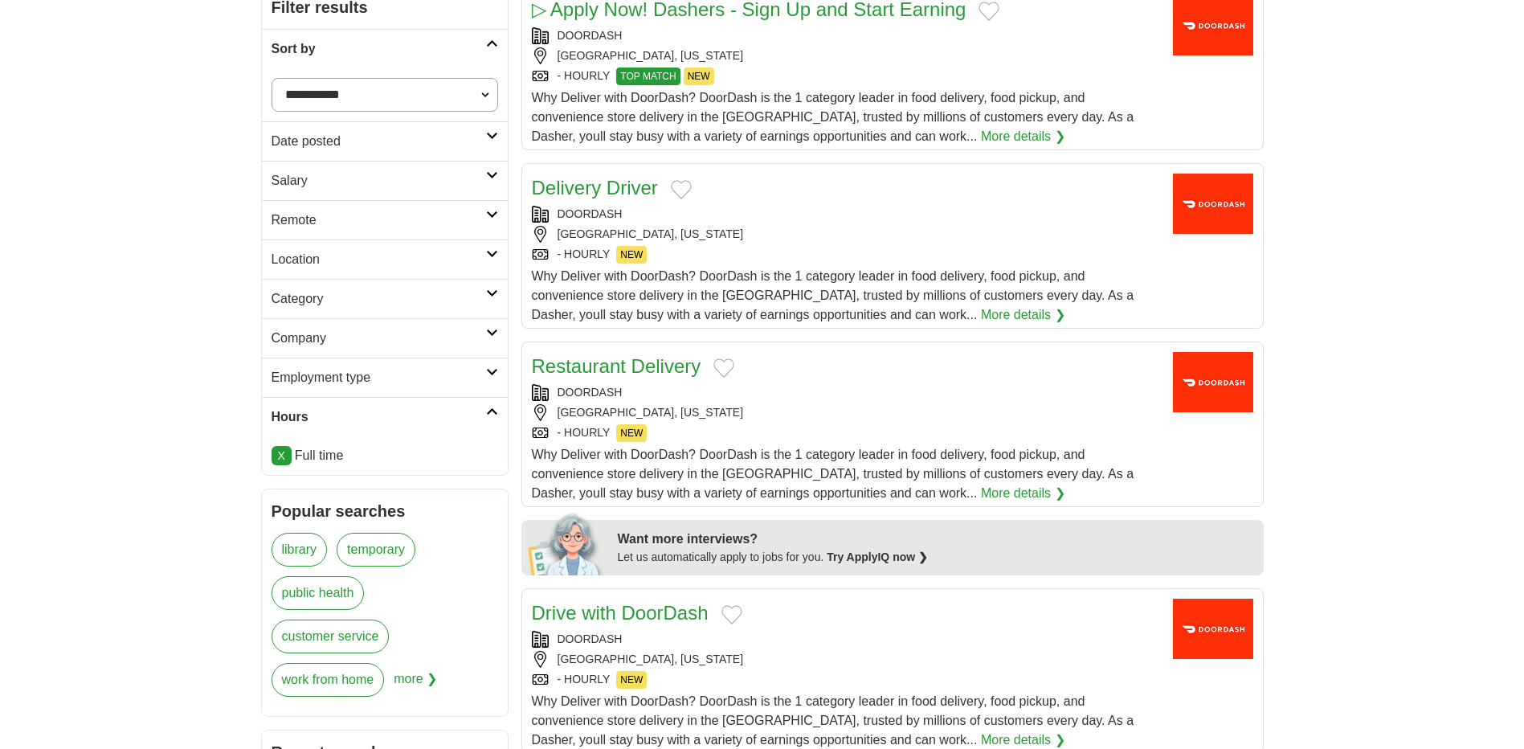
click at [425, 383] on h2 "Employment type" at bounding box center [378, 377] width 214 height 19
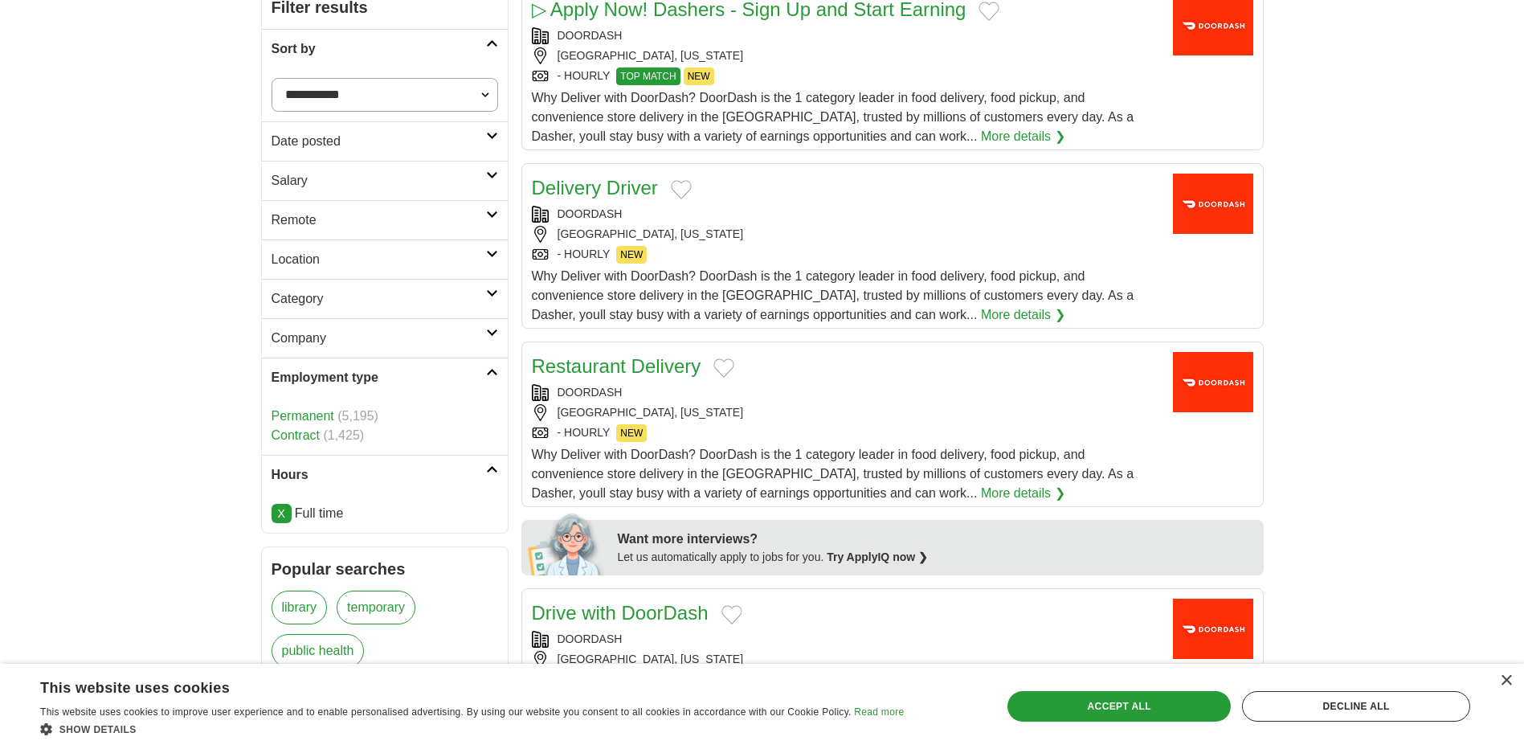
click at [317, 419] on link "Permanent" at bounding box center [302, 416] width 63 height 14
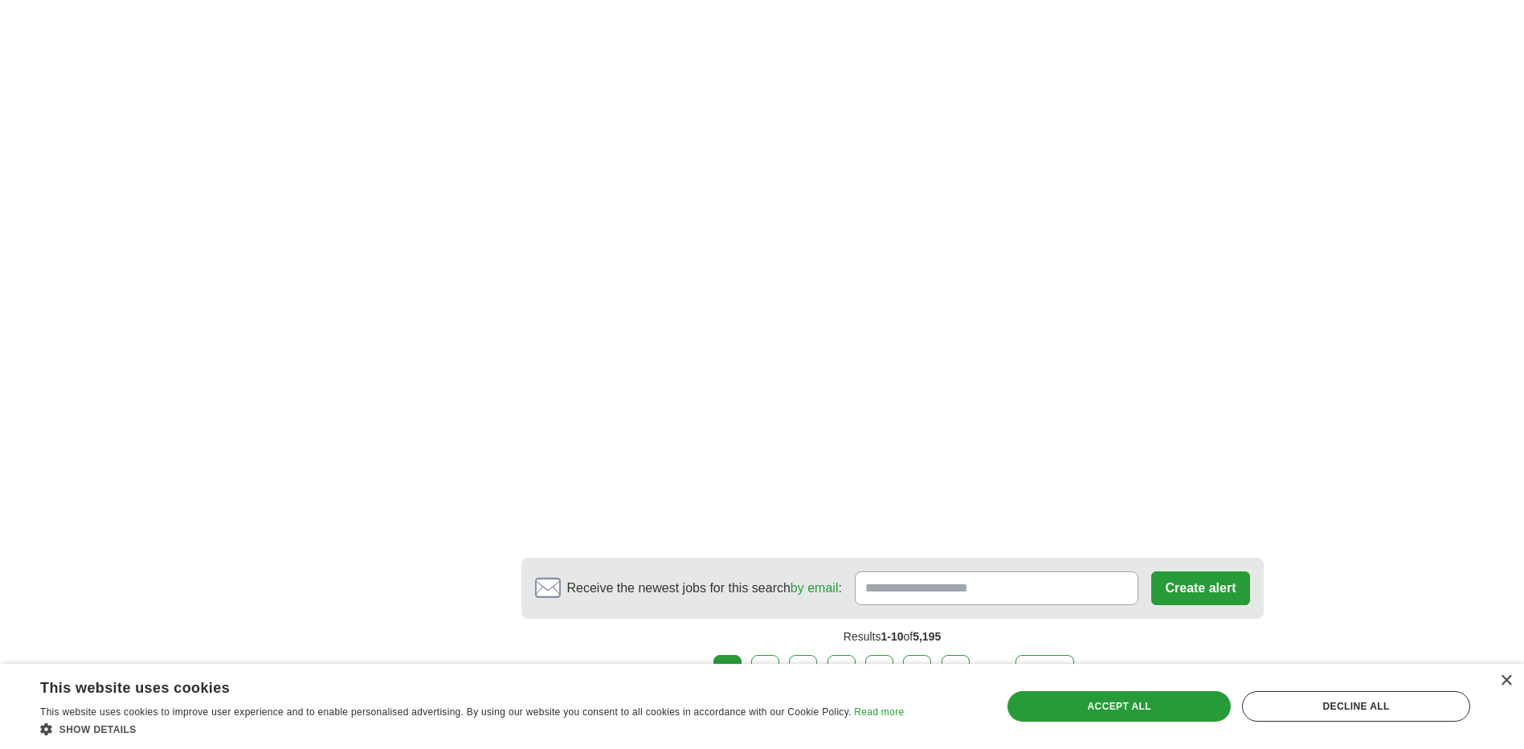
scroll to position [2731, 0]
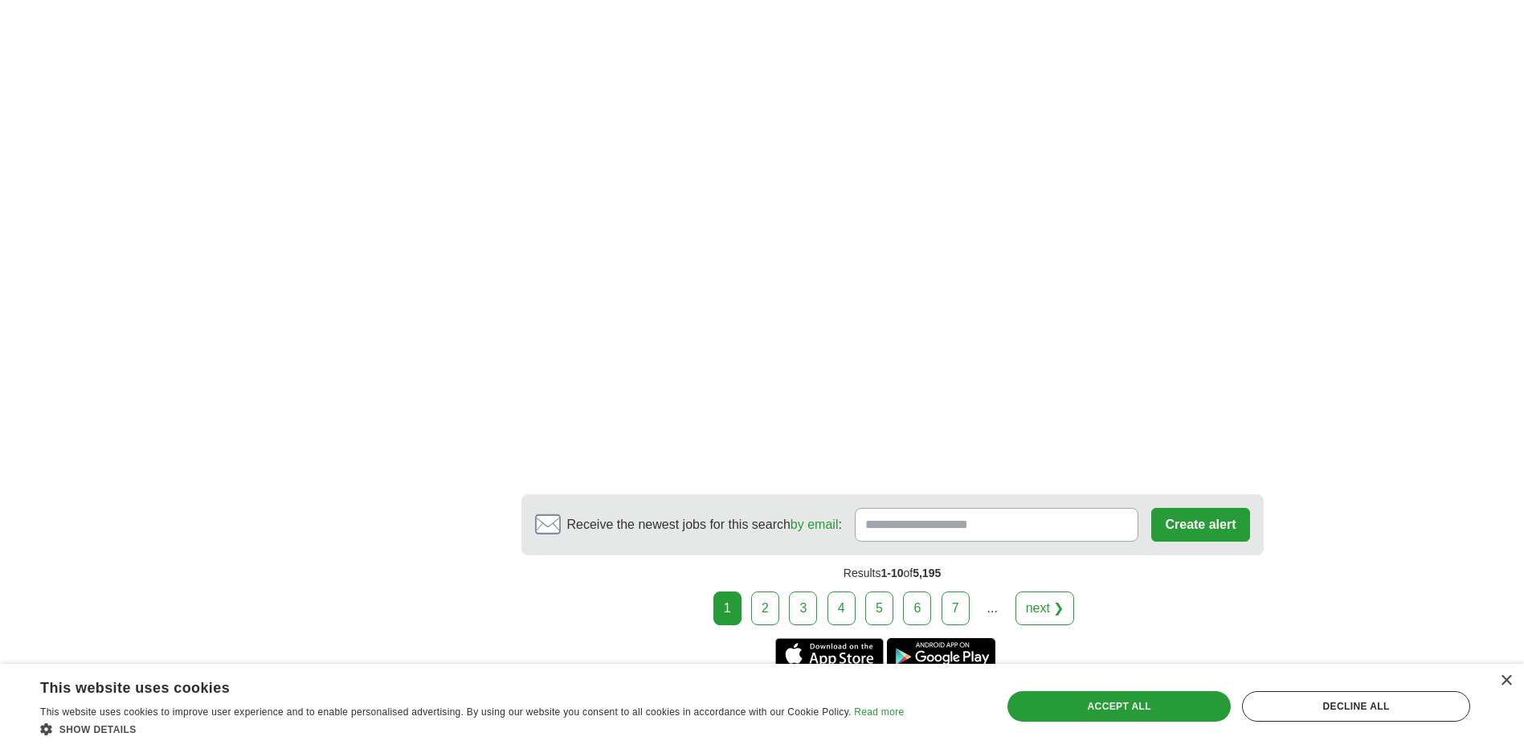
click at [769, 591] on link "2" at bounding box center [765, 608] width 28 height 34
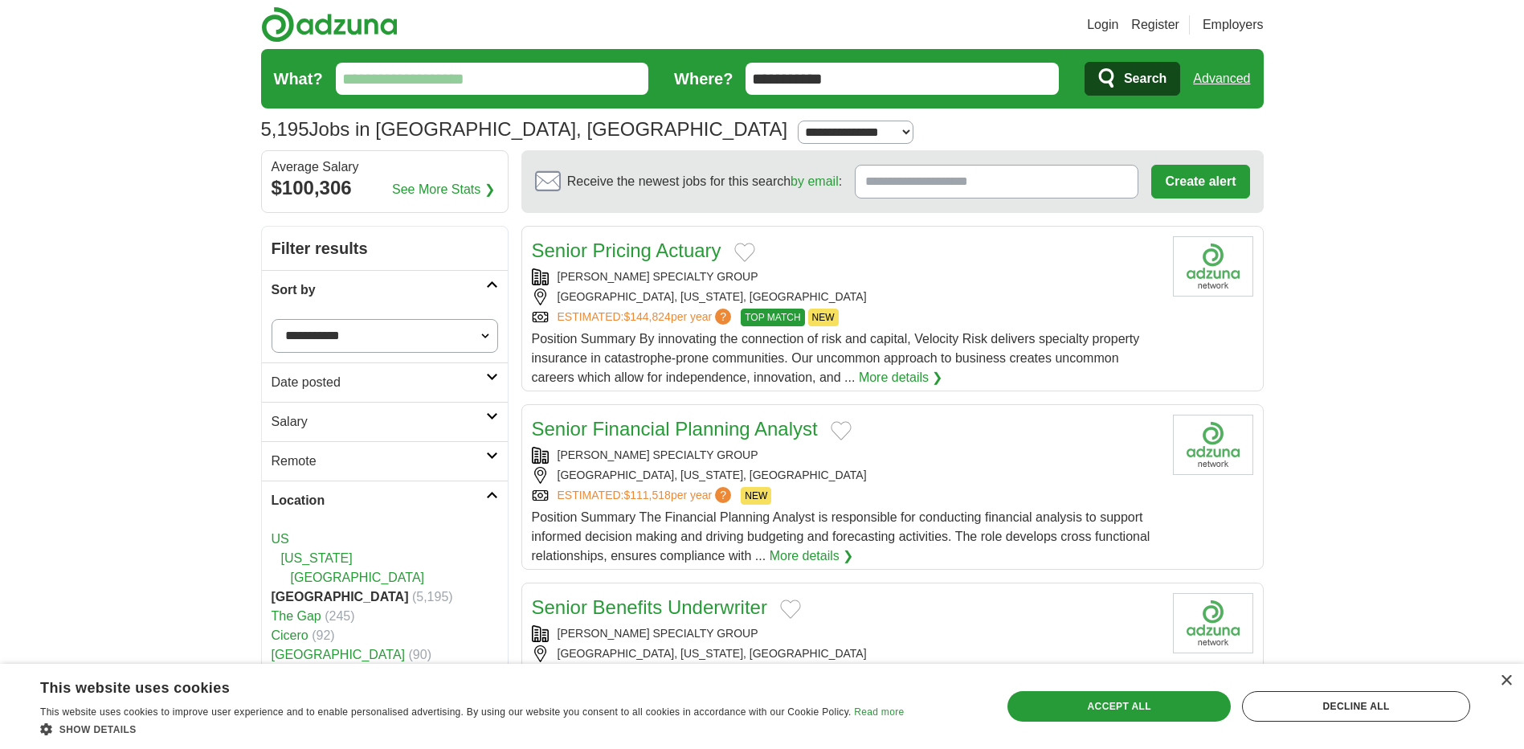
click at [421, 194] on link "See More Stats ❯" at bounding box center [443, 189] width 103 height 19
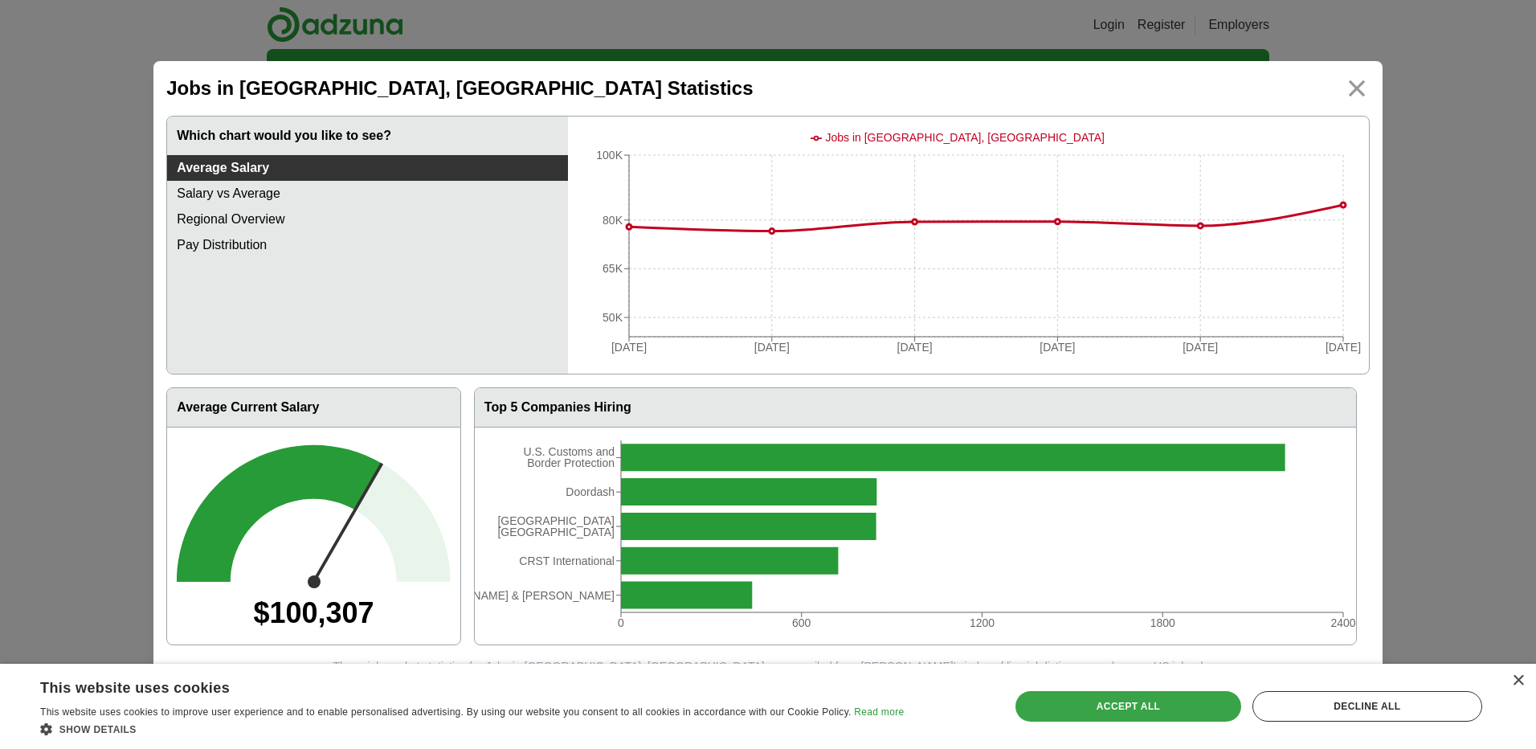
click at [1150, 698] on div "Accept all" at bounding box center [1127, 706] width 225 height 31
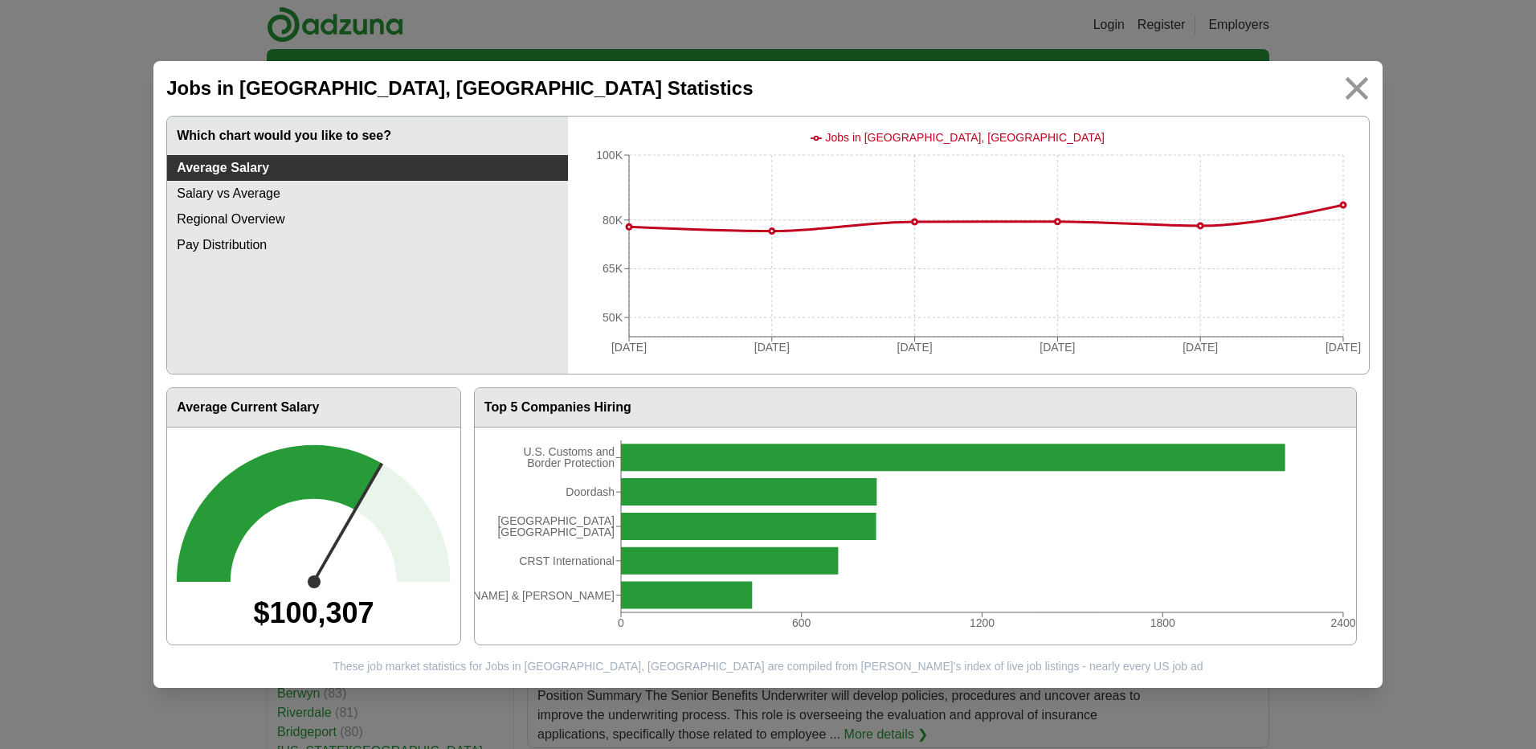
click at [1356, 92] on img at bounding box center [1356, 89] width 36 height 36
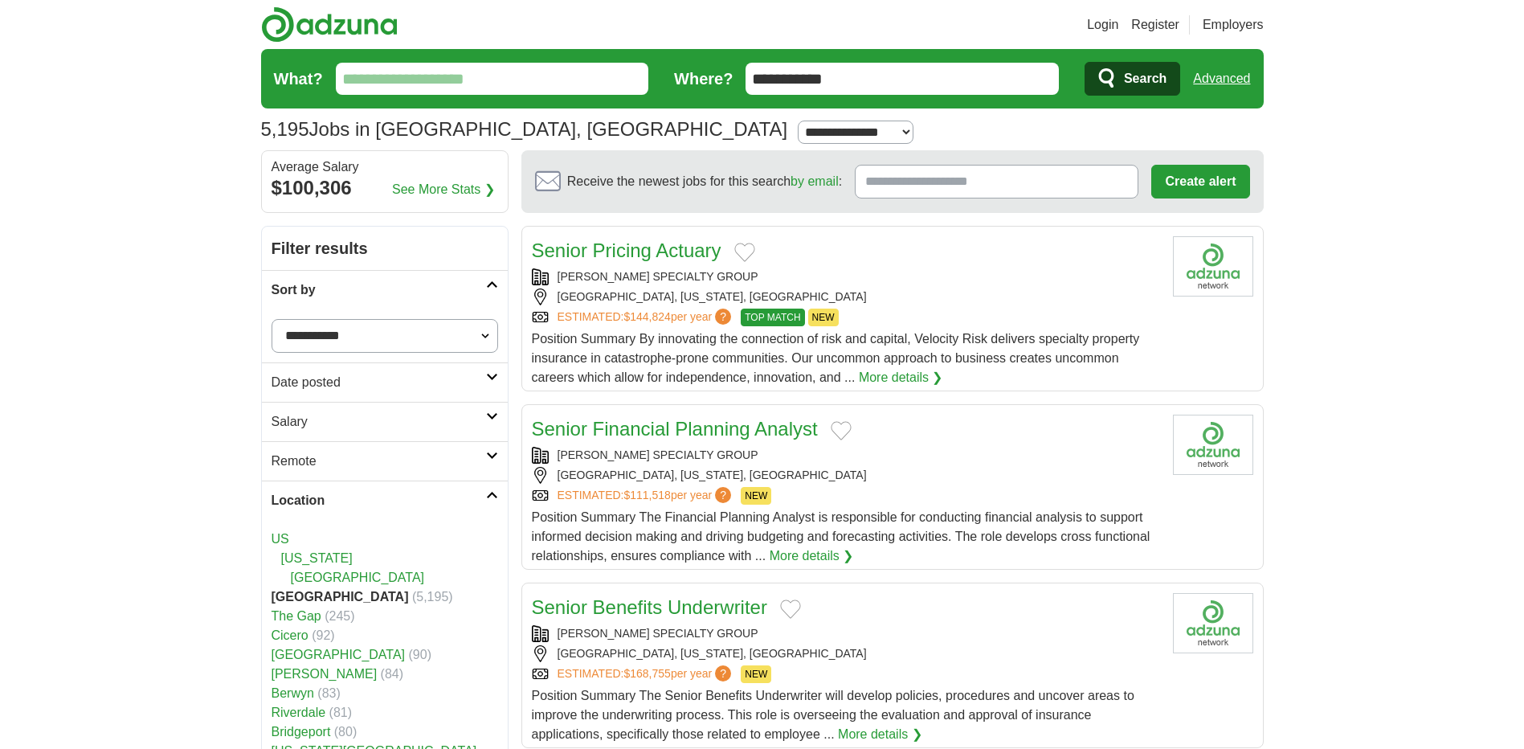
click at [403, 288] on h2 "Sort by" at bounding box center [378, 289] width 214 height 19
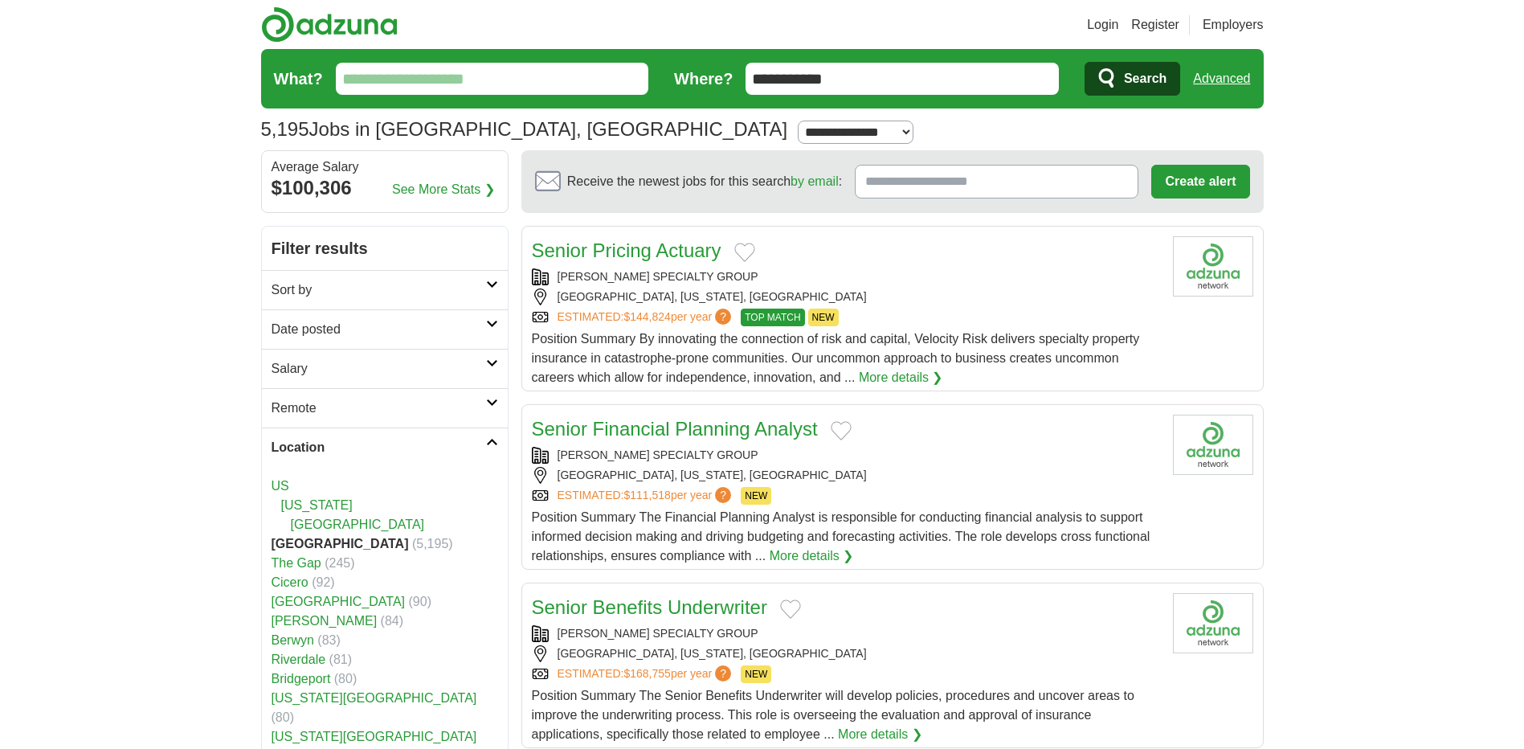
click at [404, 288] on h2 "Sort by" at bounding box center [378, 289] width 214 height 19
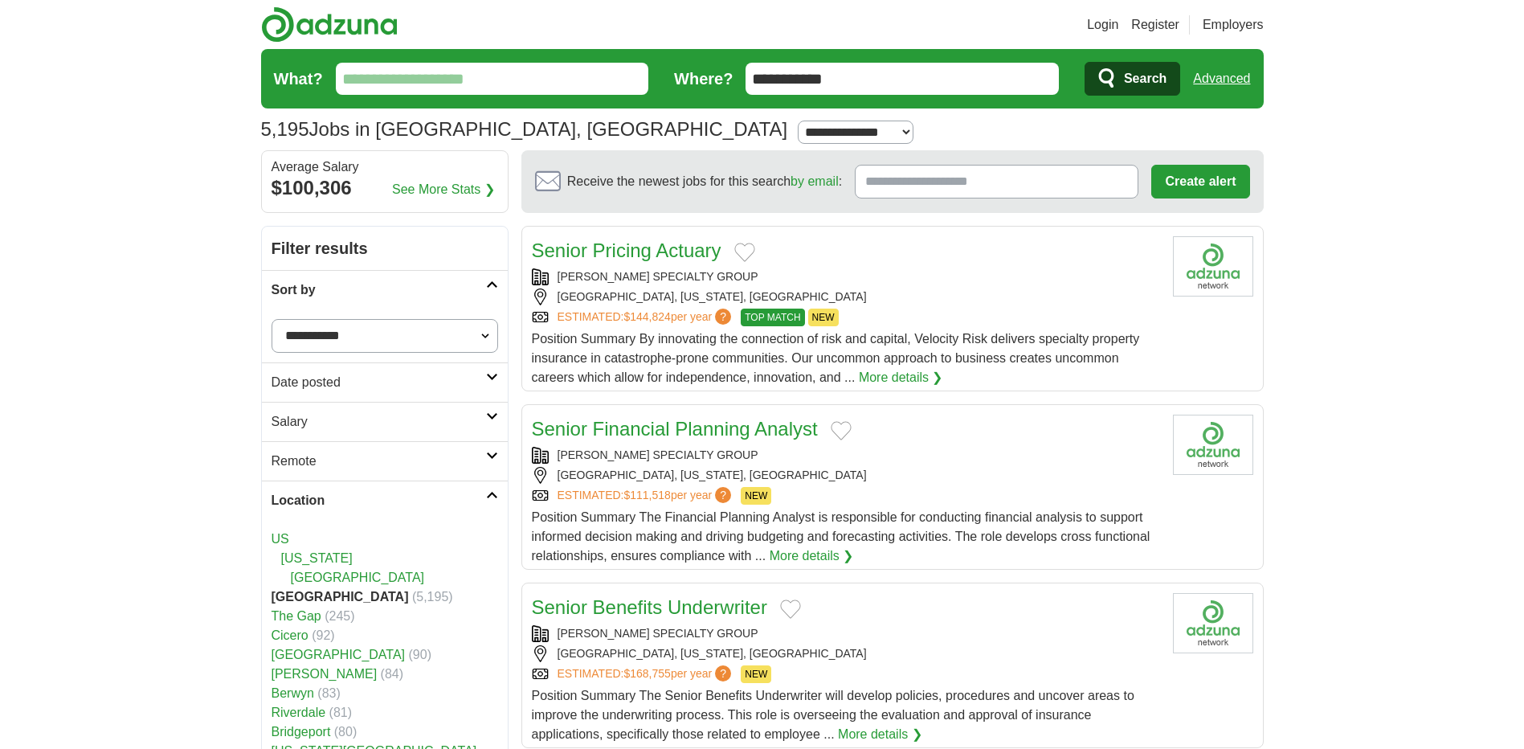
click at [365, 336] on select "**********" at bounding box center [384, 336] width 226 height 34
select select "**********"
click at [271, 319] on select "**********" at bounding box center [384, 336] width 226 height 34
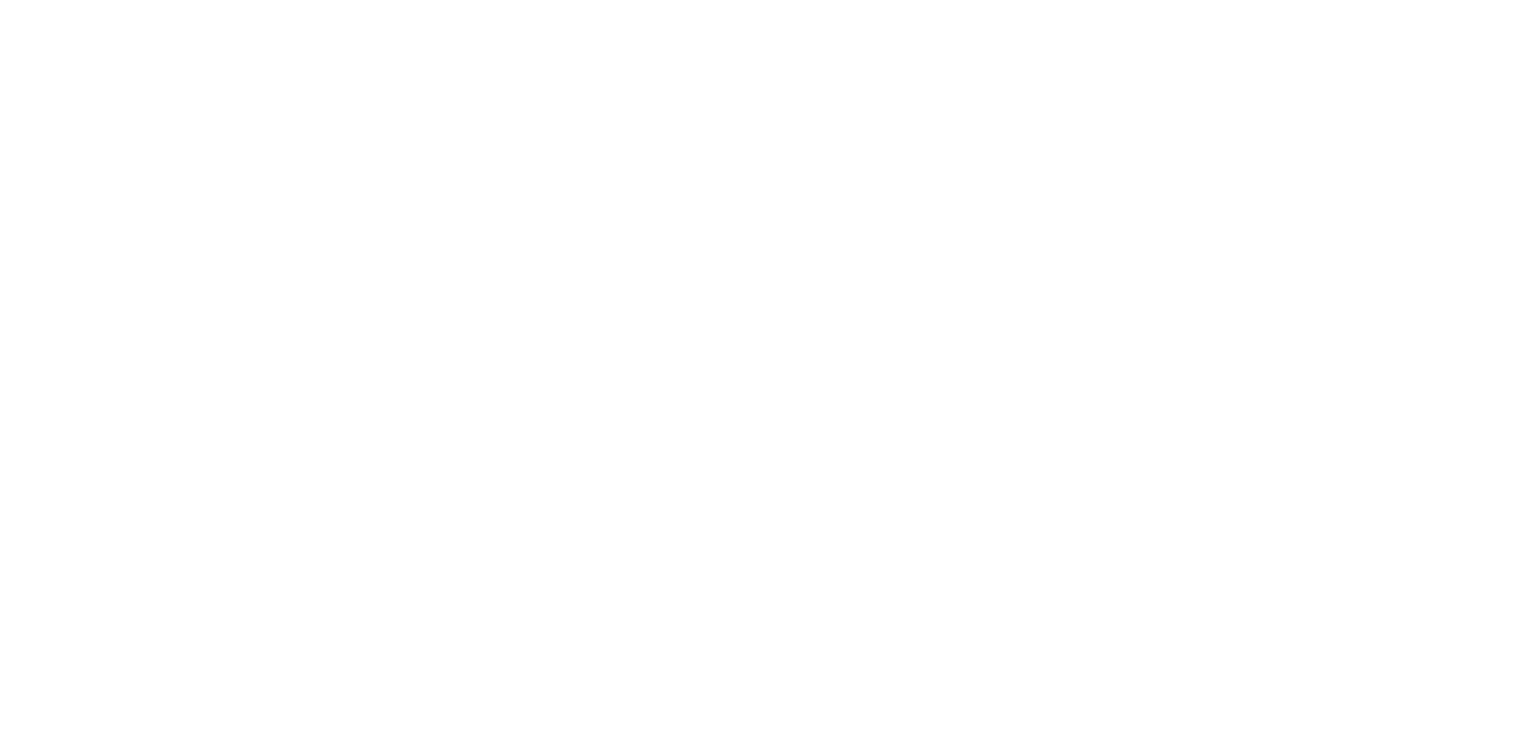
scroll to position [2570, 0]
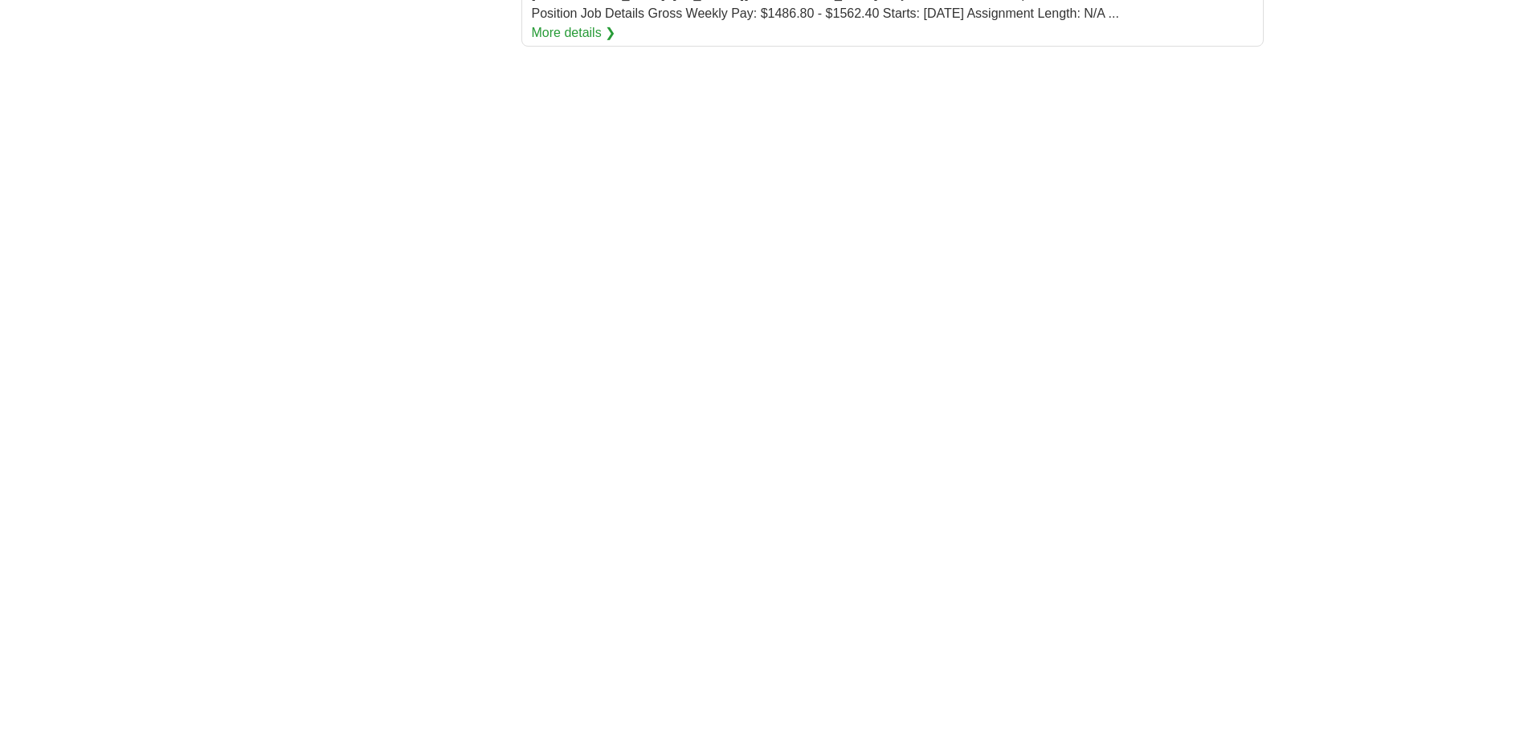
scroll to position [2570, 0]
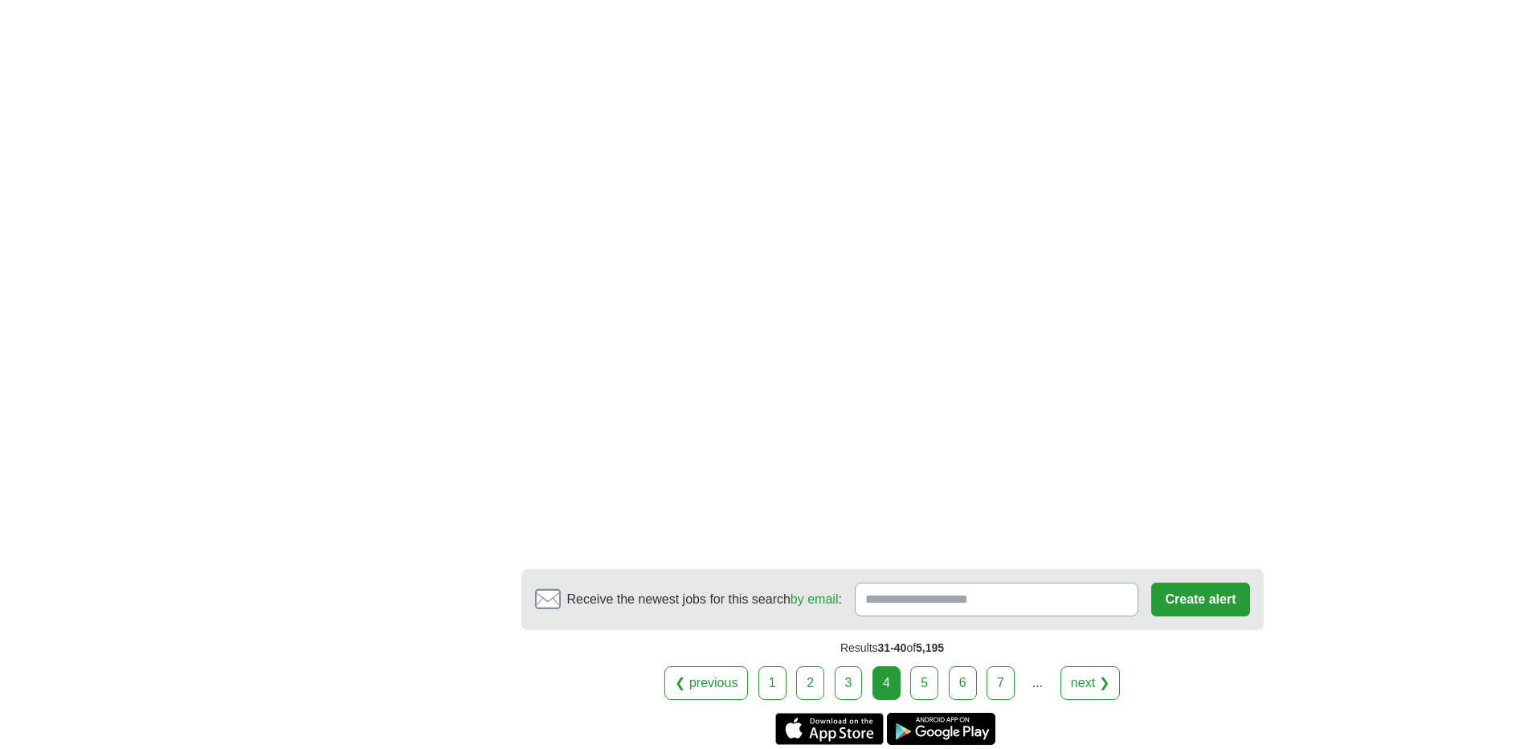
click at [924, 666] on link "5" at bounding box center [924, 683] width 28 height 34
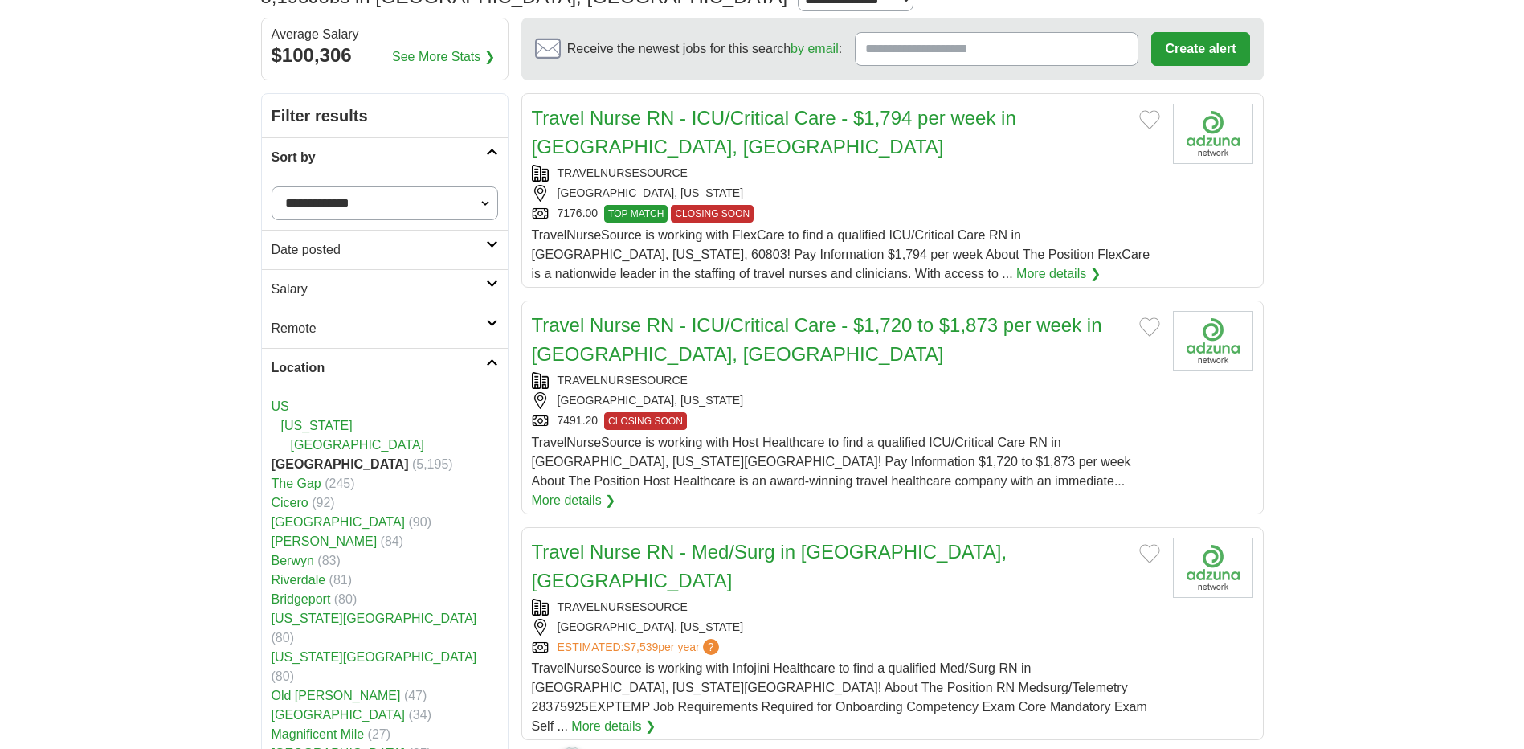
scroll to position [161, 0]
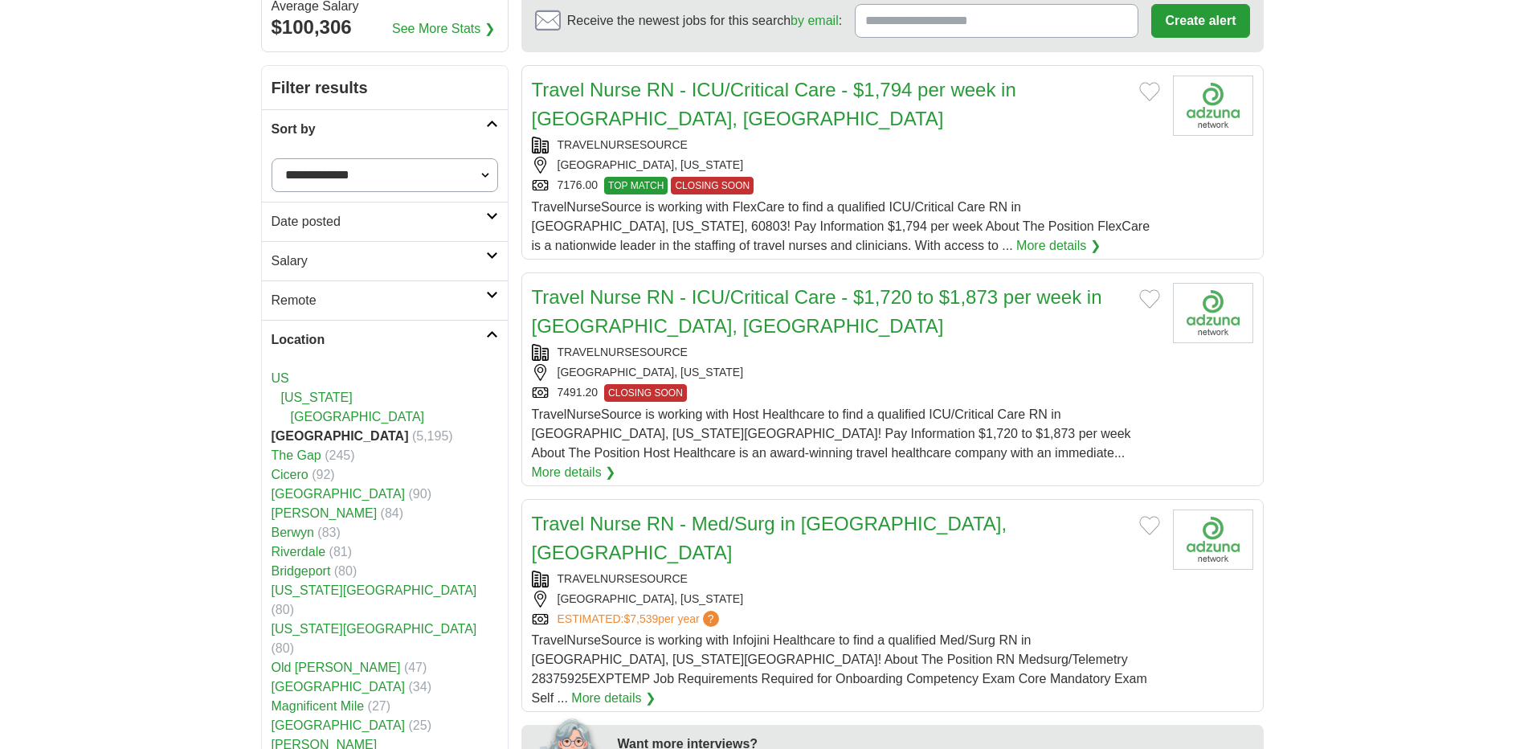
click at [312, 496] on link "[GEOGRAPHIC_DATA]" at bounding box center [338, 494] width 134 height 14
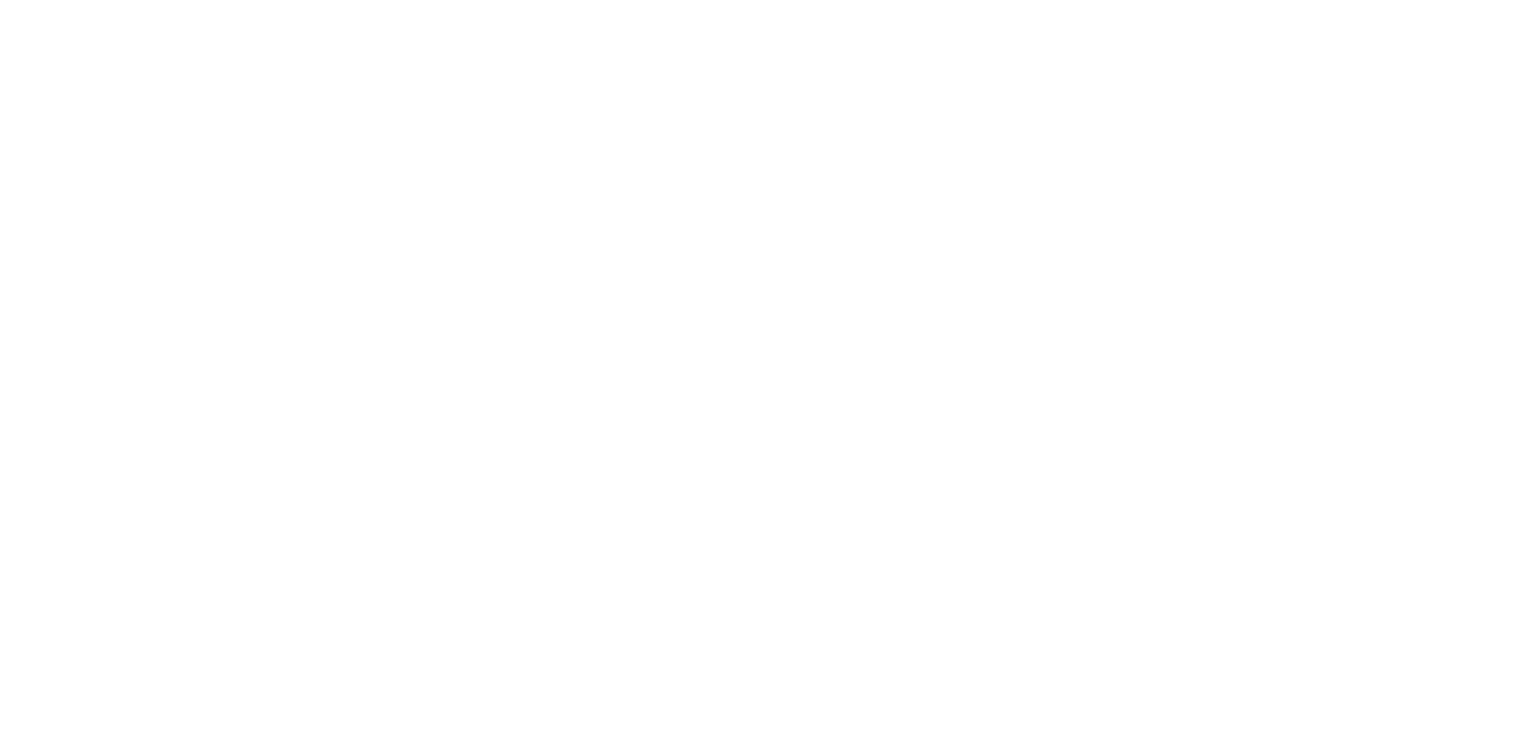
scroll to position [2490, 0]
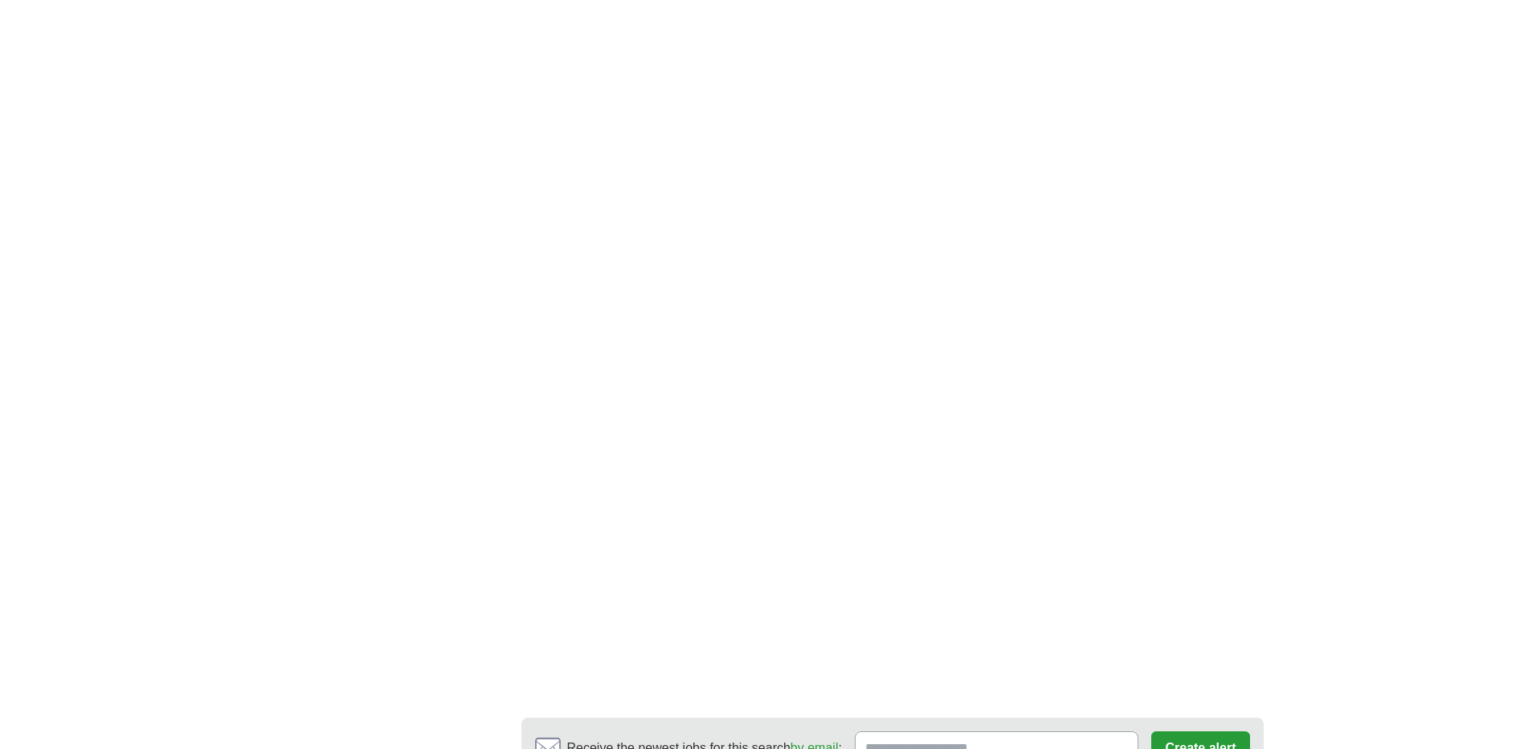
scroll to position [2834, 0]
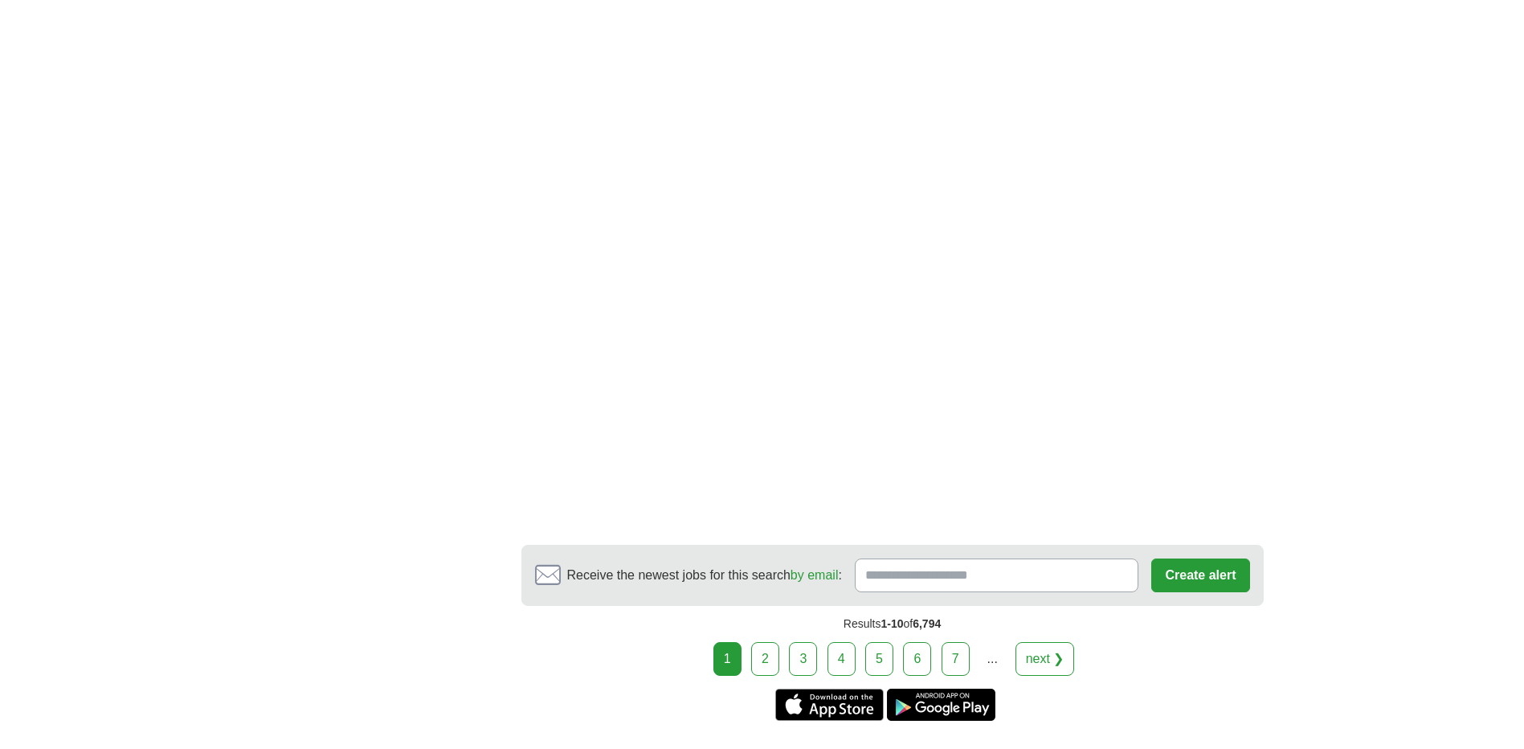
click at [773, 642] on link "2" at bounding box center [765, 659] width 28 height 34
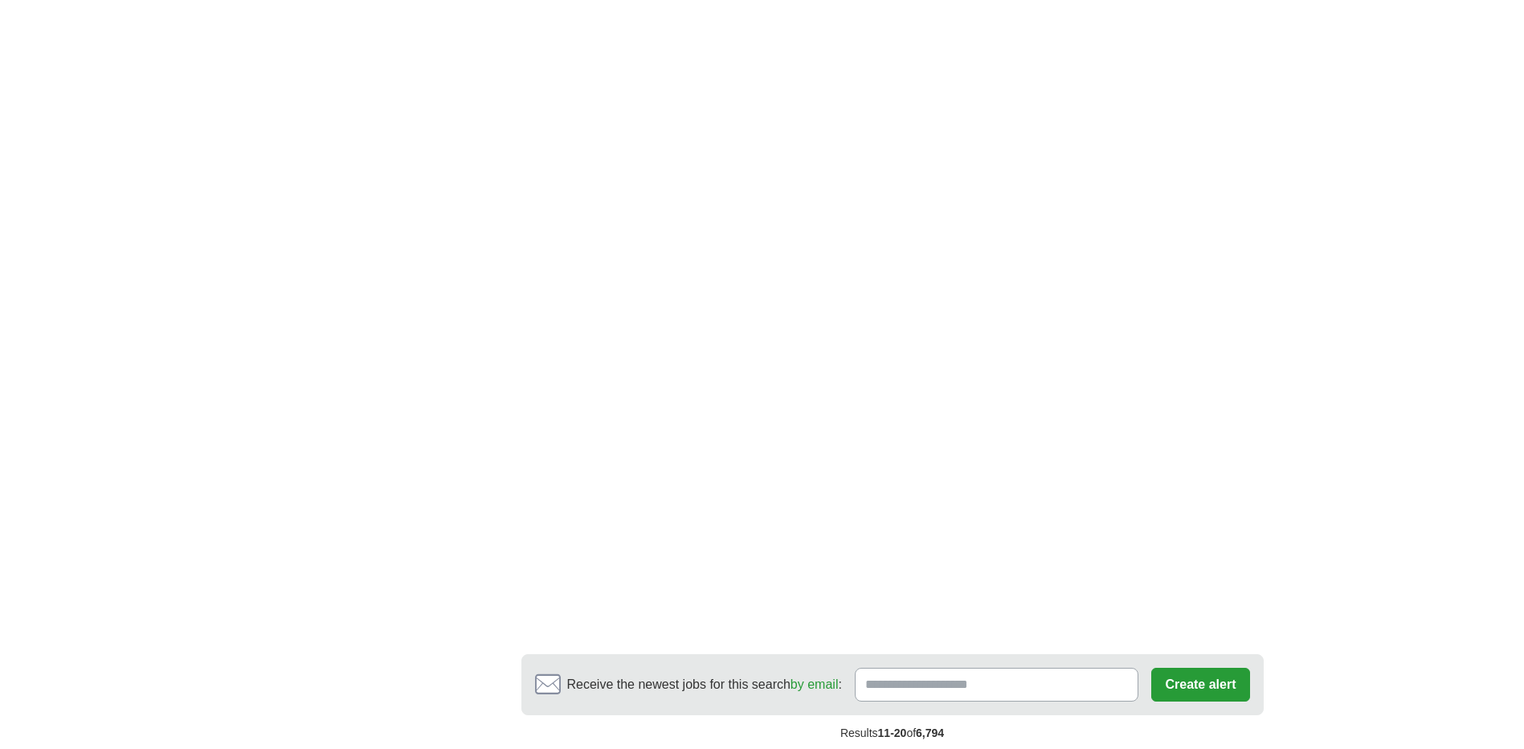
scroll to position [2490, 0]
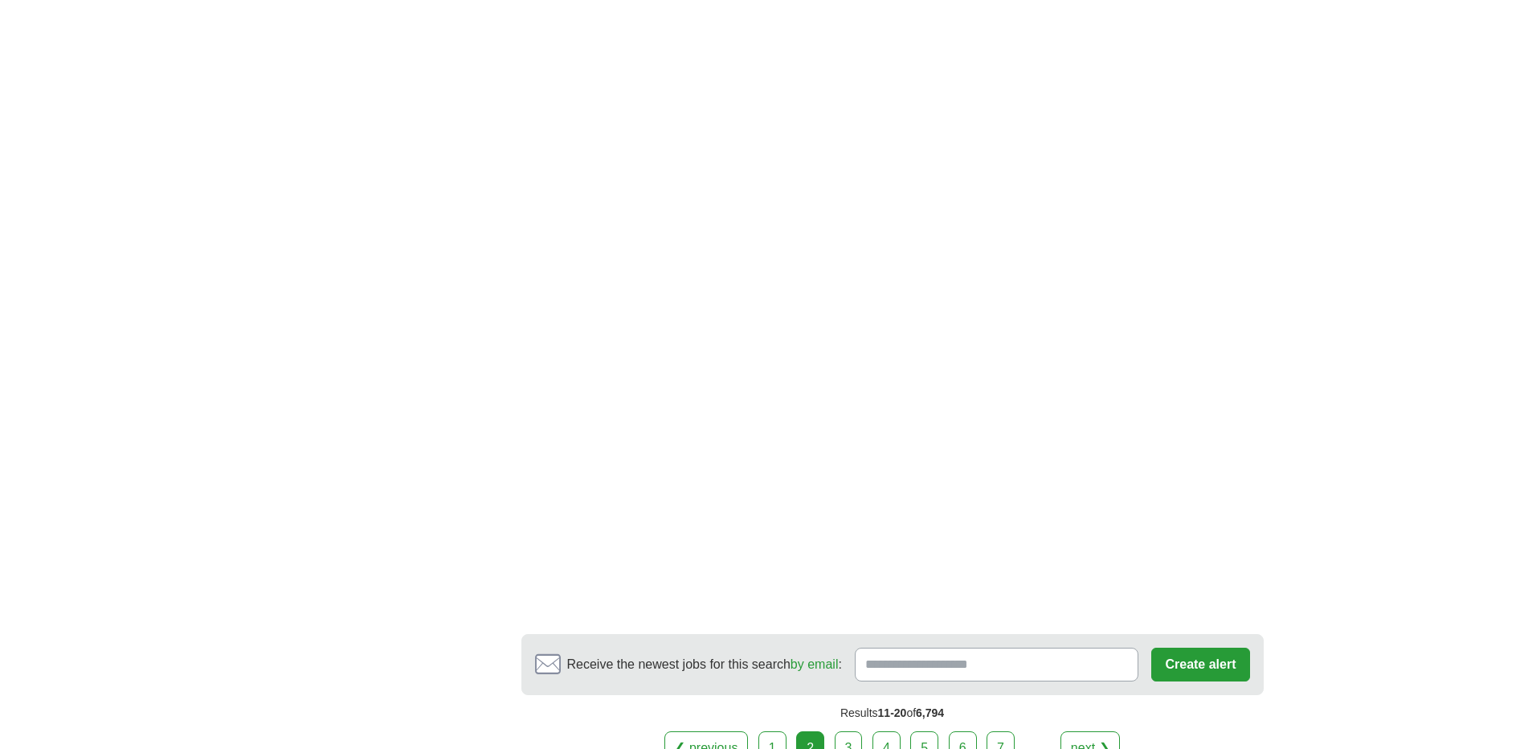
click at [847, 731] on link "3" at bounding box center [848, 748] width 28 height 34
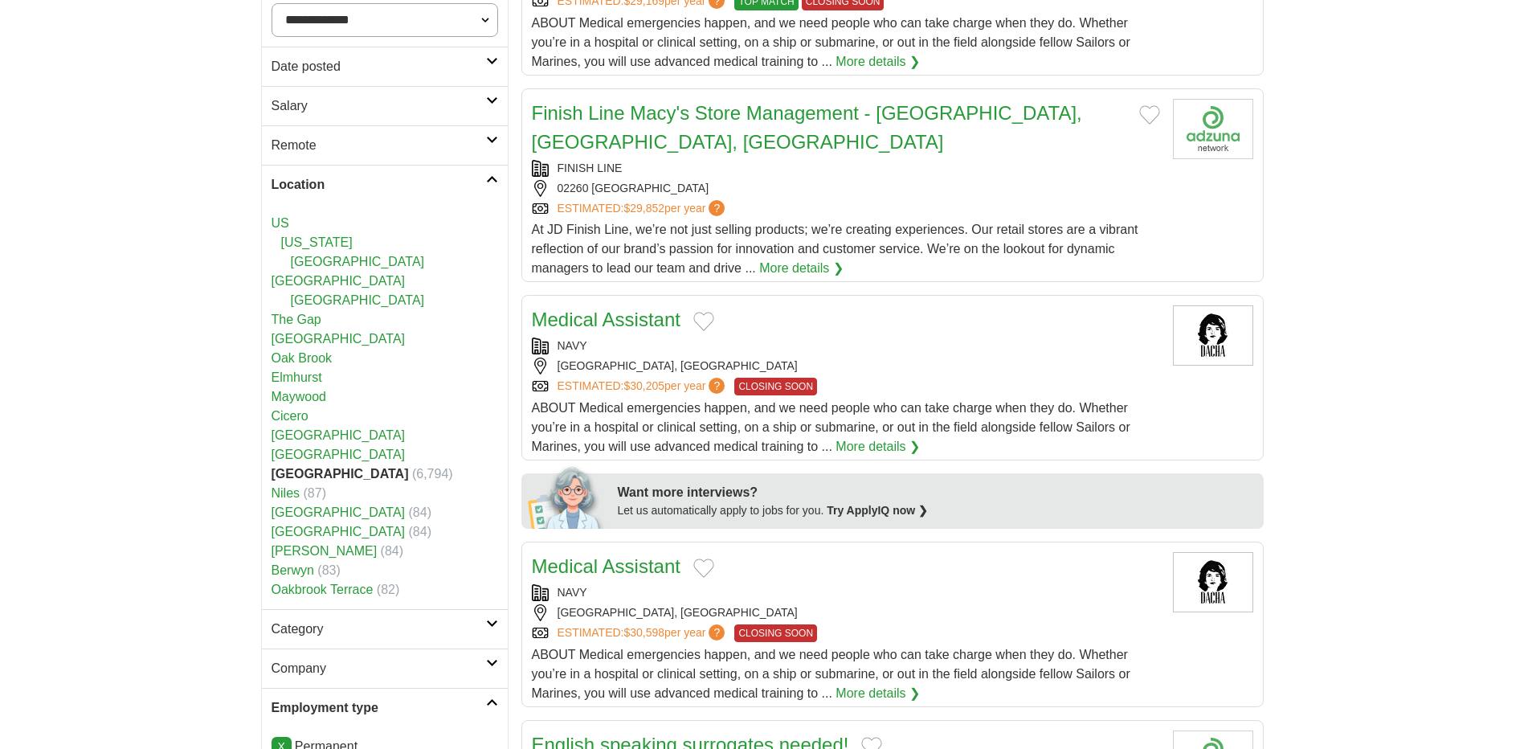
scroll to position [321, 0]
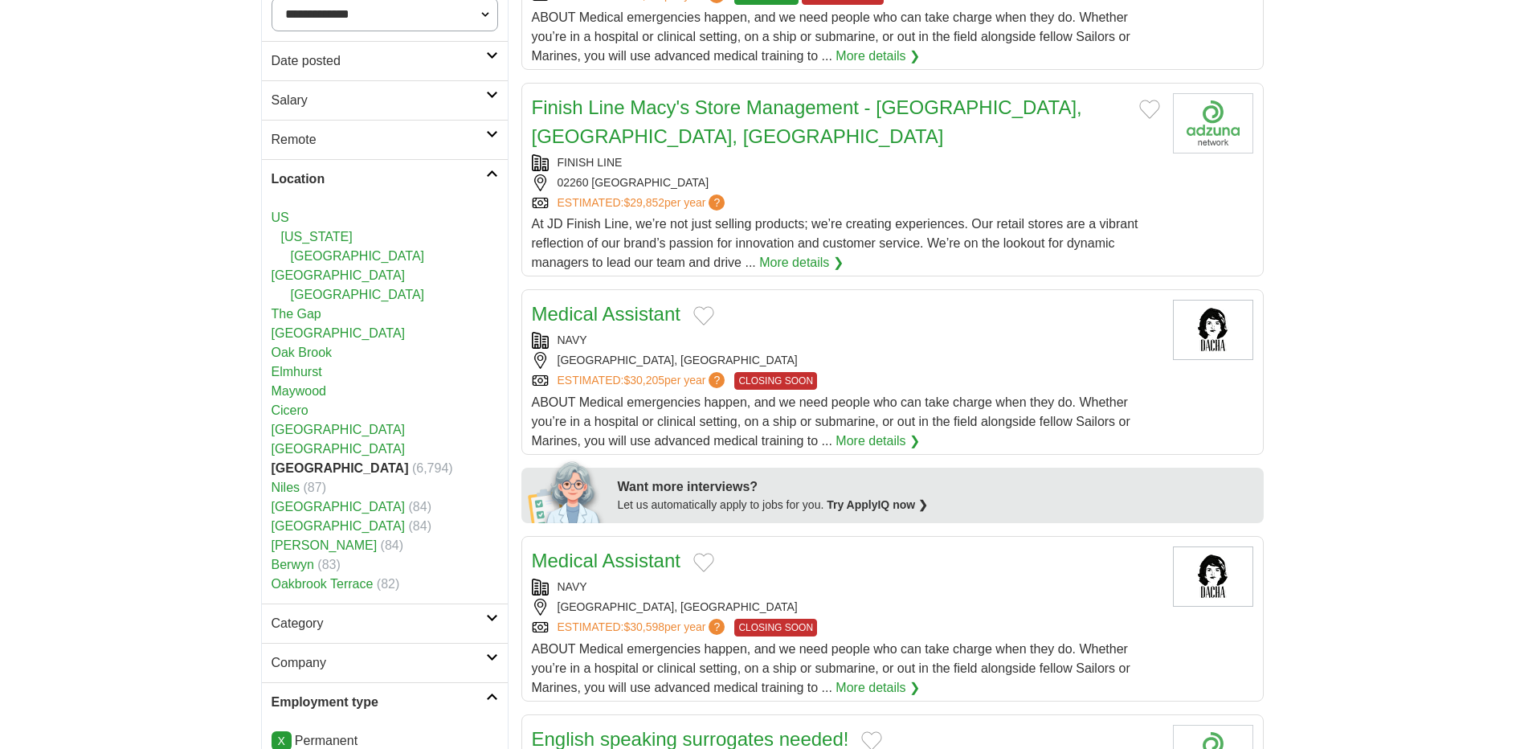
click at [287, 563] on link "Berwyn" at bounding box center [292, 564] width 43 height 14
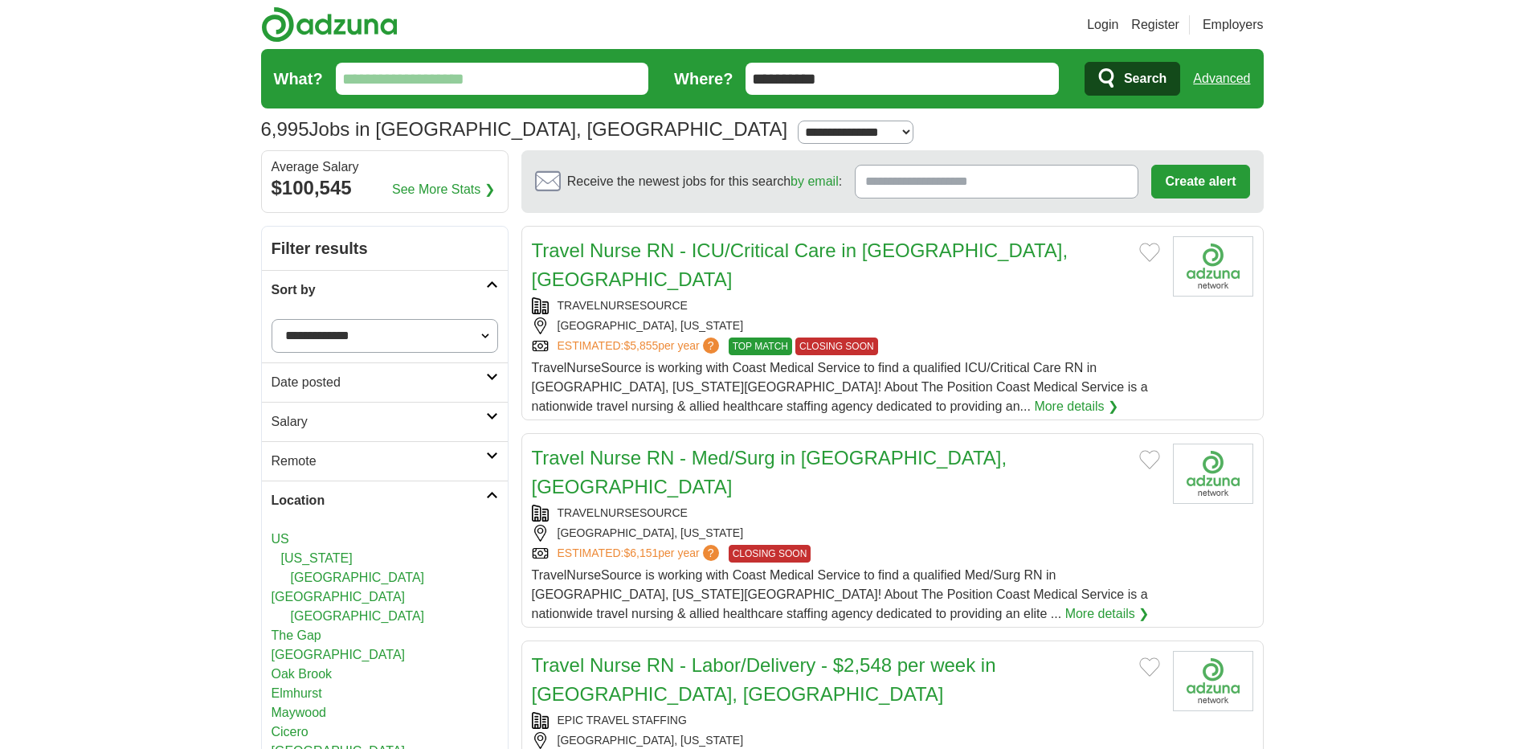
click at [498, 292] on link "Sort by" at bounding box center [385, 289] width 246 height 39
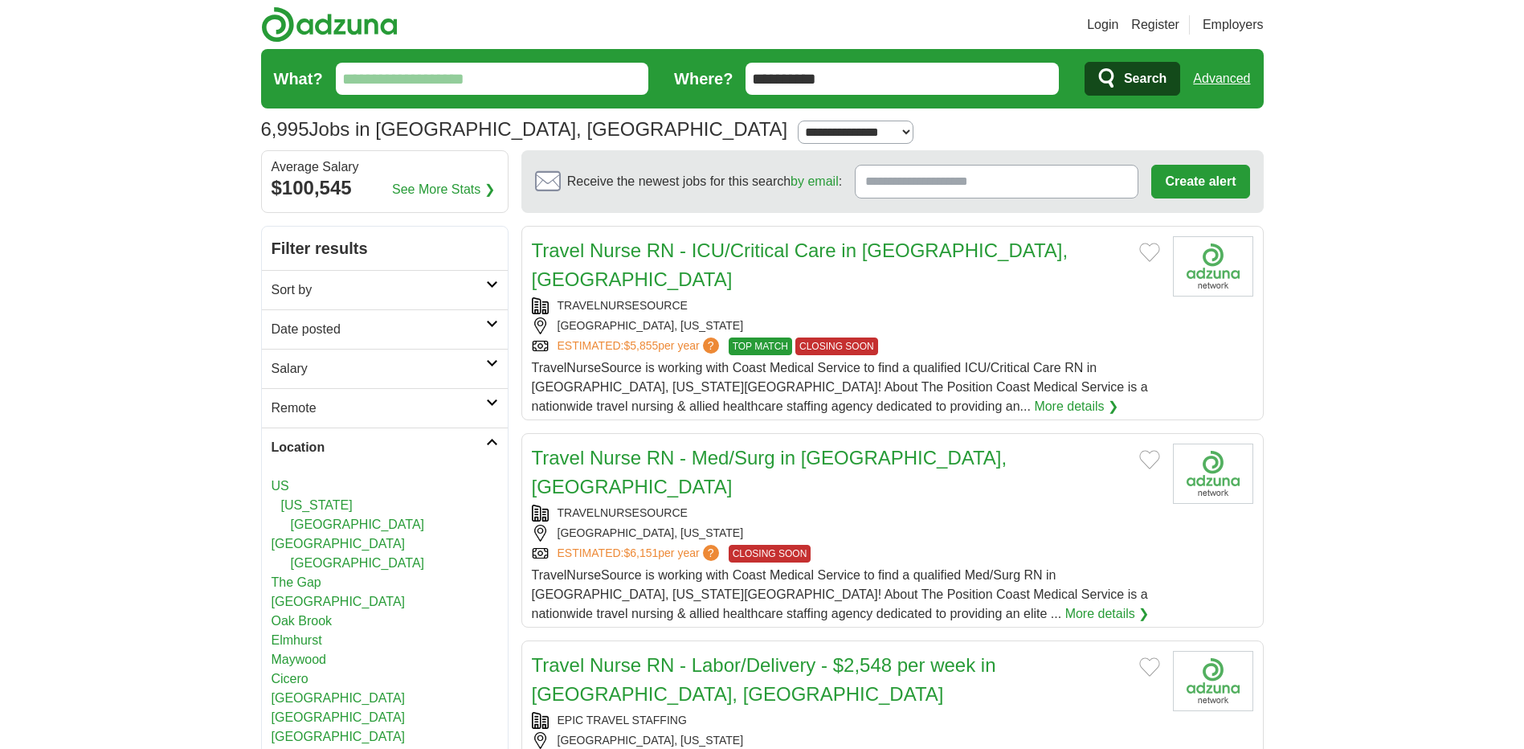
click at [499, 292] on link "Sort by" at bounding box center [385, 289] width 246 height 39
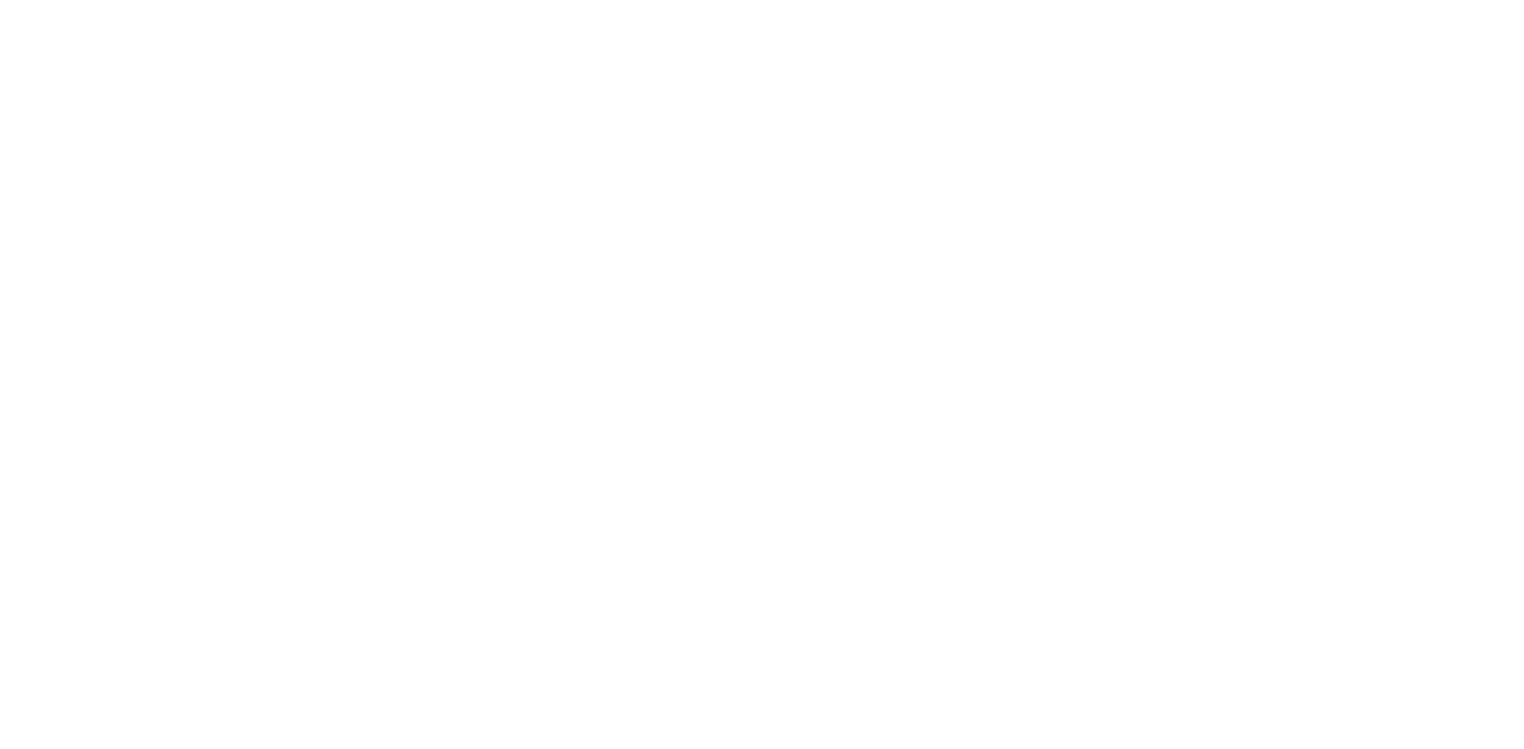
scroll to position [2650, 0]
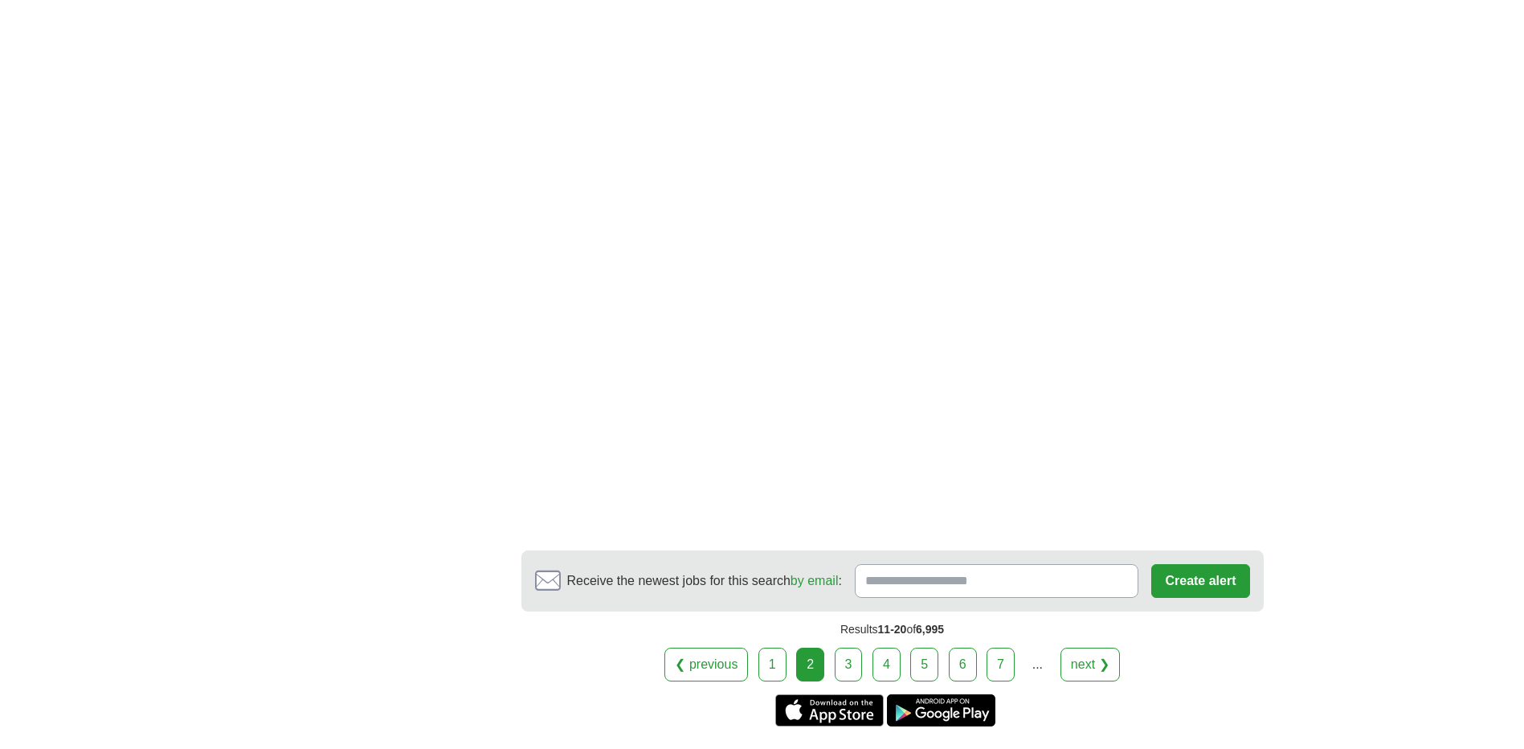
scroll to position [2650, 0]
